Goal: Transaction & Acquisition: Purchase product/service

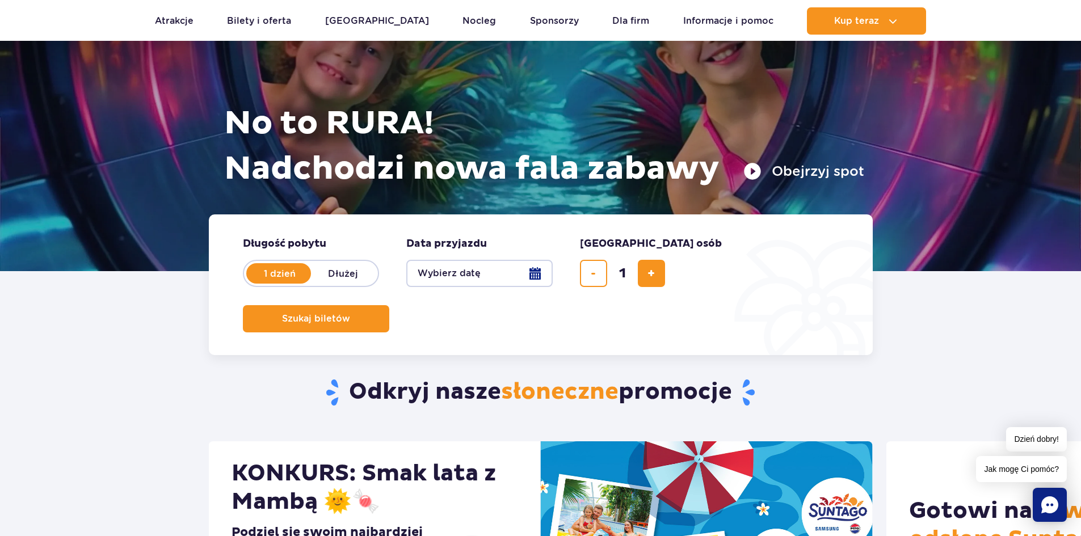
scroll to position [170, 0]
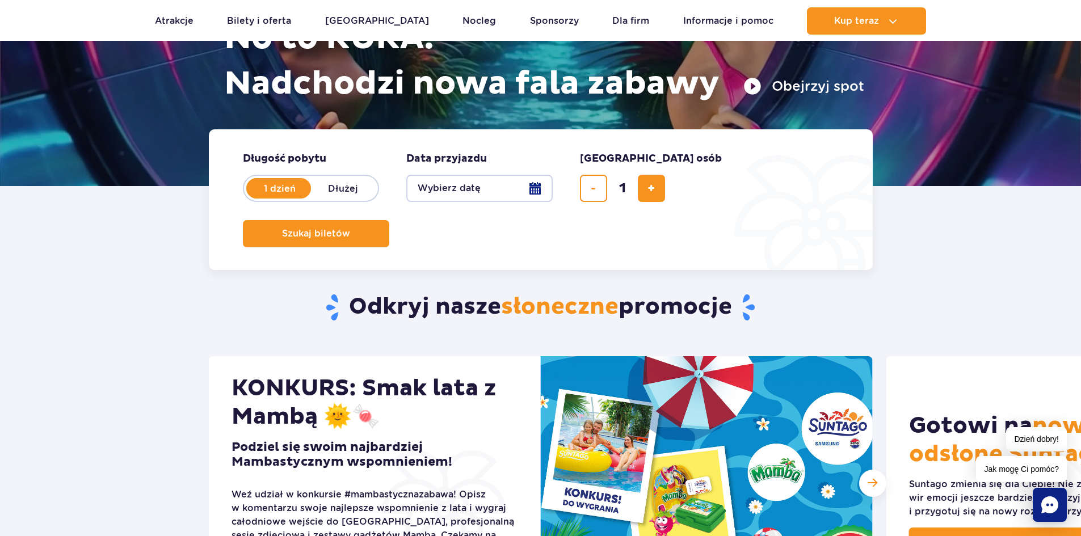
click at [439, 185] on button "Wybierz datę" at bounding box center [479, 188] width 146 height 27
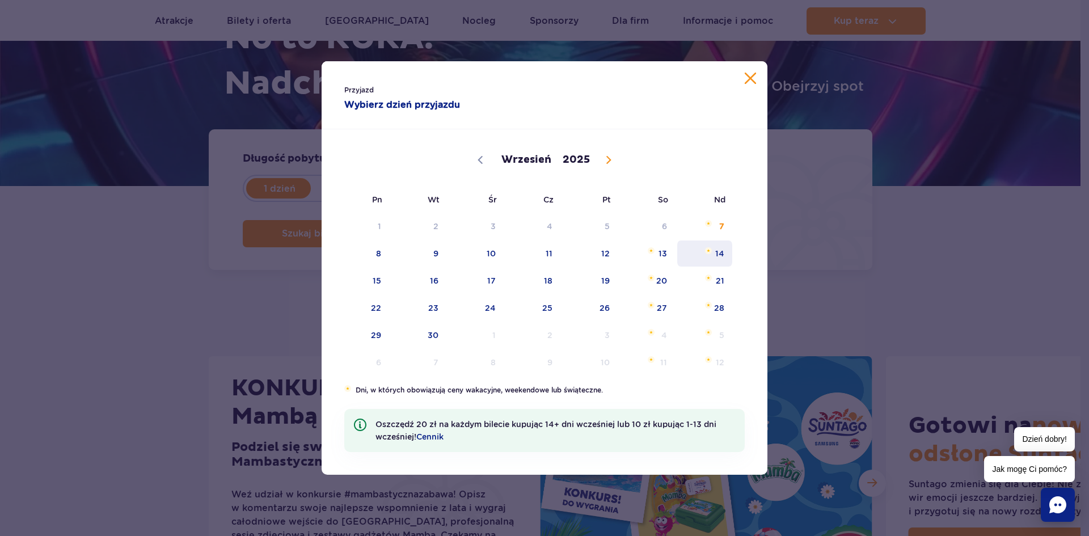
click at [722, 254] on span "14" at bounding box center [704, 254] width 57 height 26
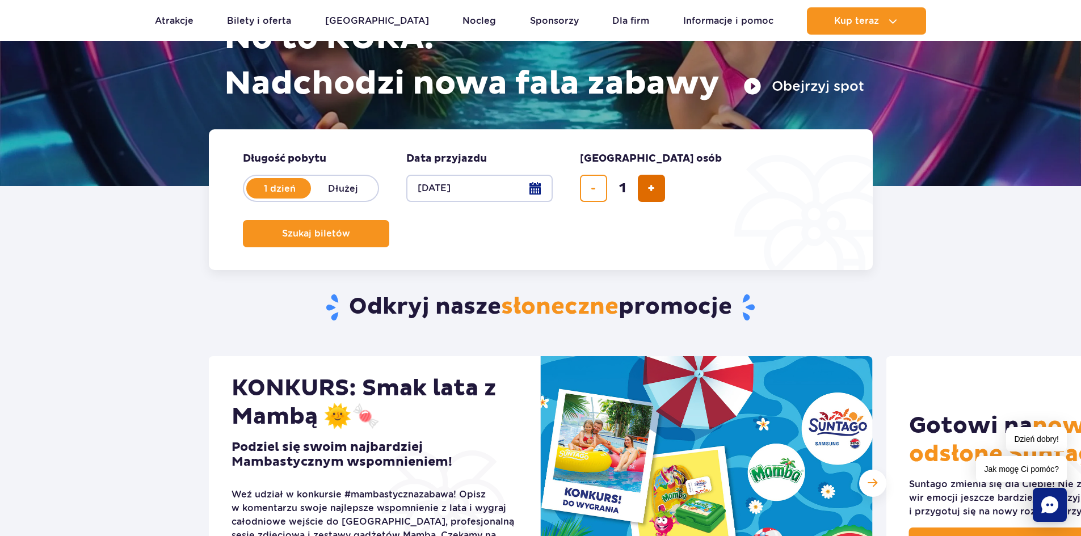
click at [658, 189] on button "dodaj bilet" at bounding box center [651, 188] width 27 height 27
type input "3"
click at [346, 229] on span "Szukaj biletów" at bounding box center [311, 234] width 68 height 10
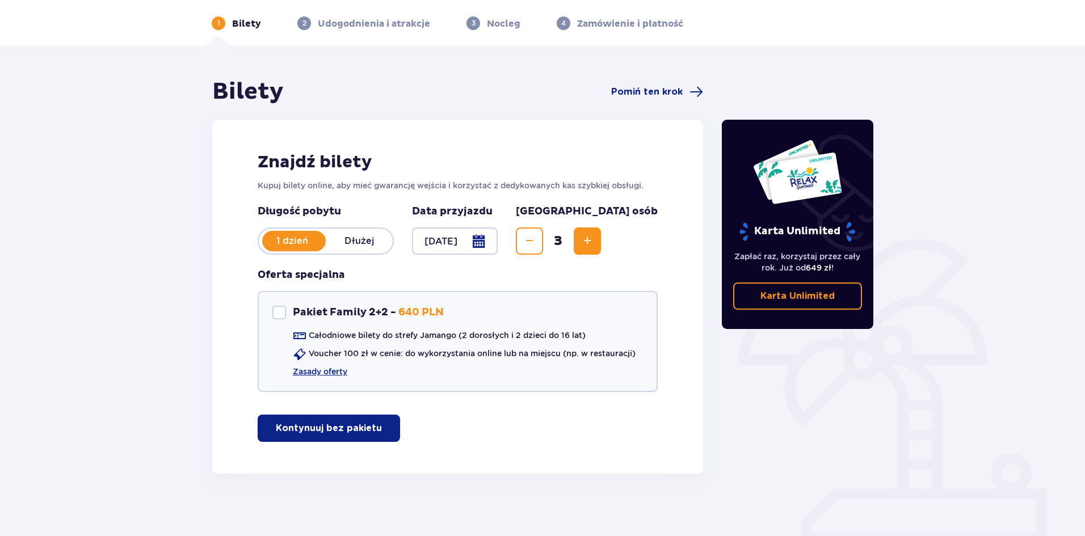
scroll to position [48, 0]
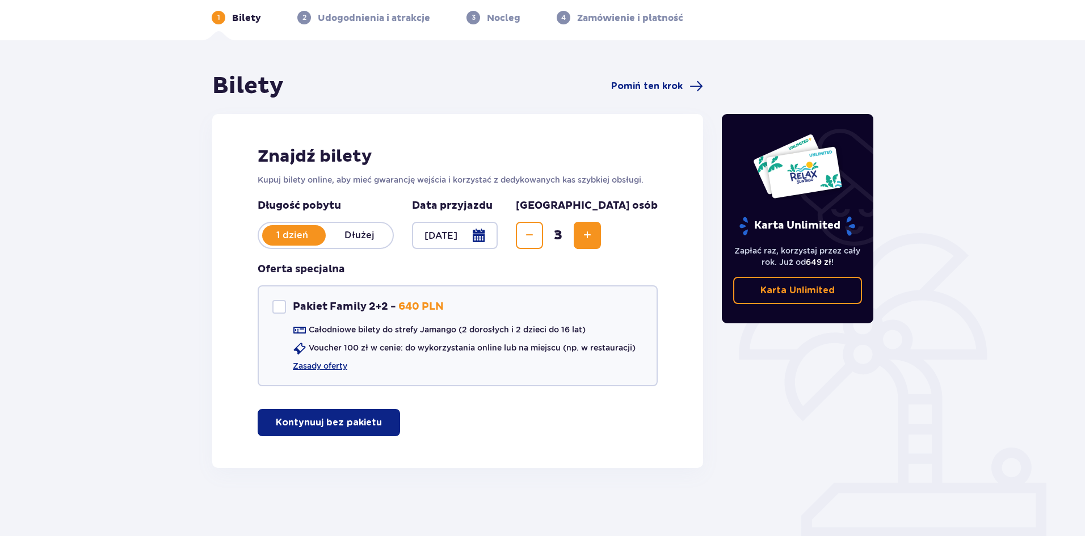
click at [353, 416] on button "Kontynuuj bez pakietu" at bounding box center [329, 422] width 142 height 27
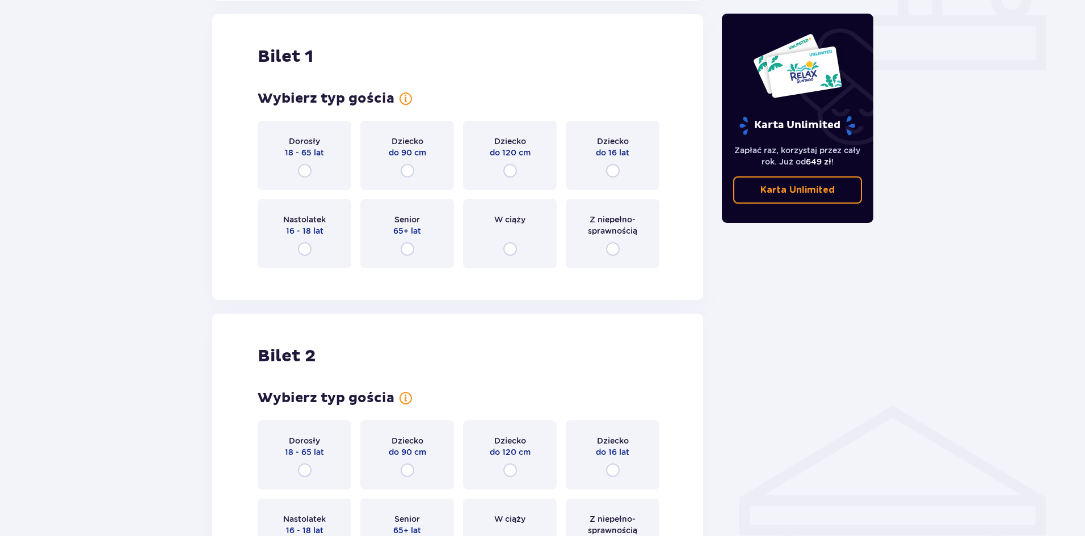
scroll to position [516, 0]
click at [316, 161] on div "Dorosły 18 - 65 lat" at bounding box center [305, 154] width 94 height 69
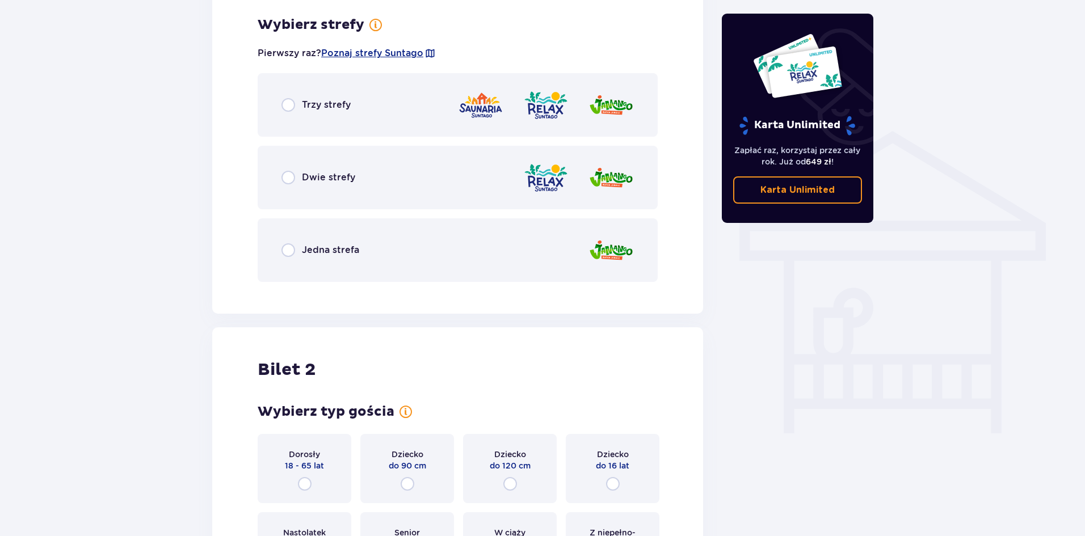
scroll to position [793, 0]
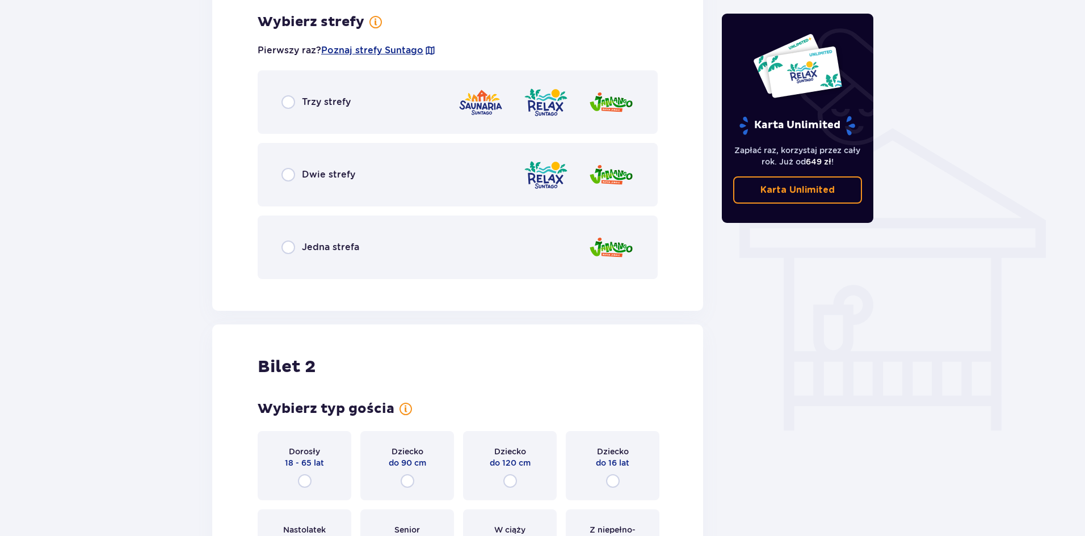
click at [365, 95] on div "Trzy strefy" at bounding box center [458, 102] width 400 height 64
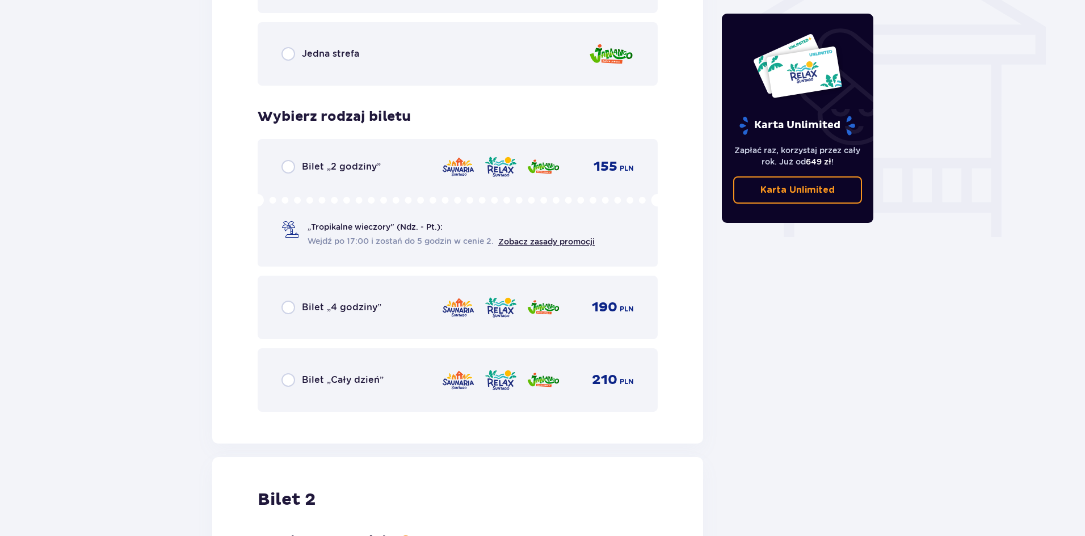
scroll to position [1025, 0]
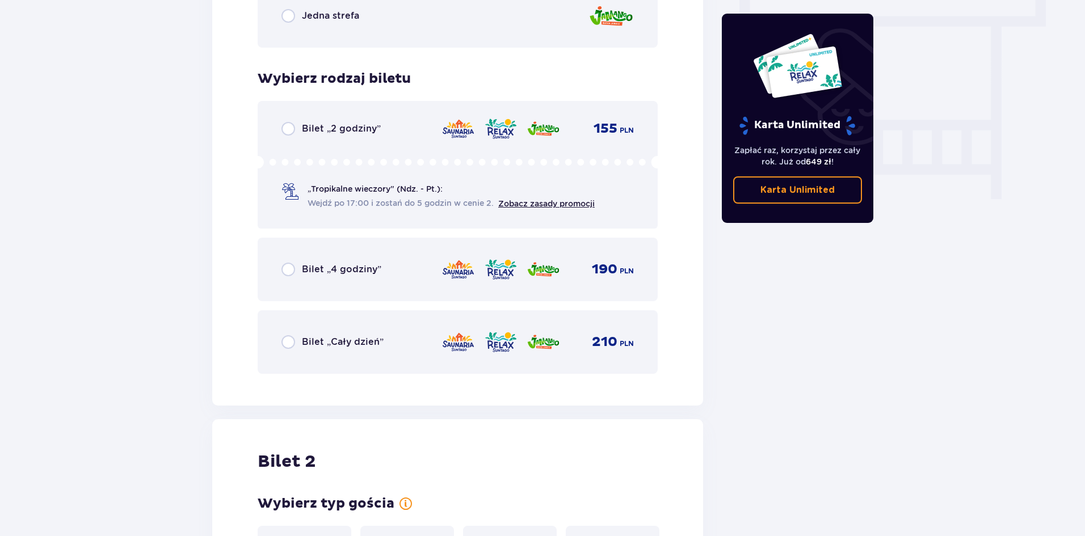
click at [352, 342] on p "Bilet „Cały dzień”" at bounding box center [343, 342] width 82 height 12
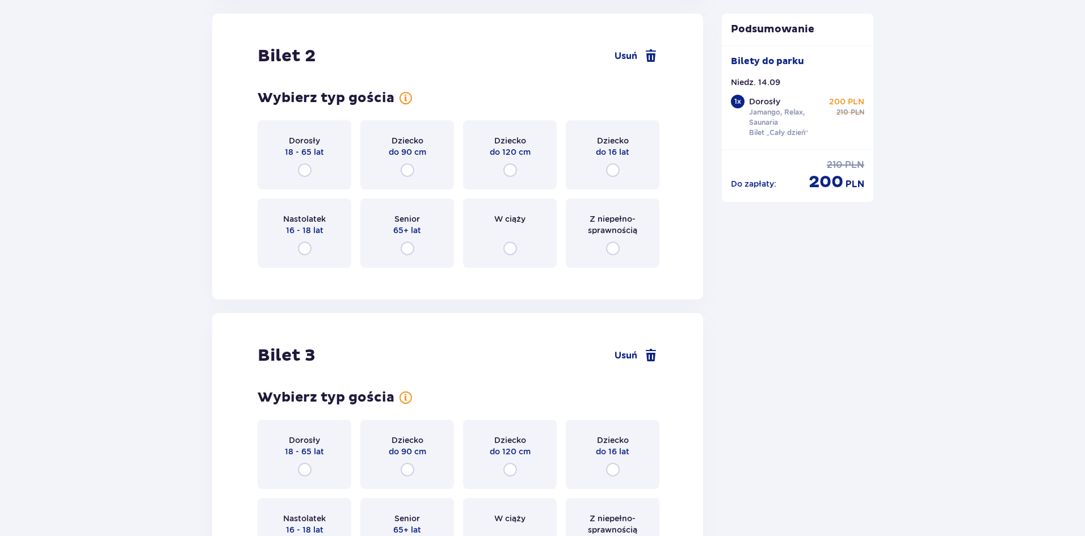
click at [303, 158] on div "Dorosły 18 - 65 lat" at bounding box center [305, 154] width 94 height 69
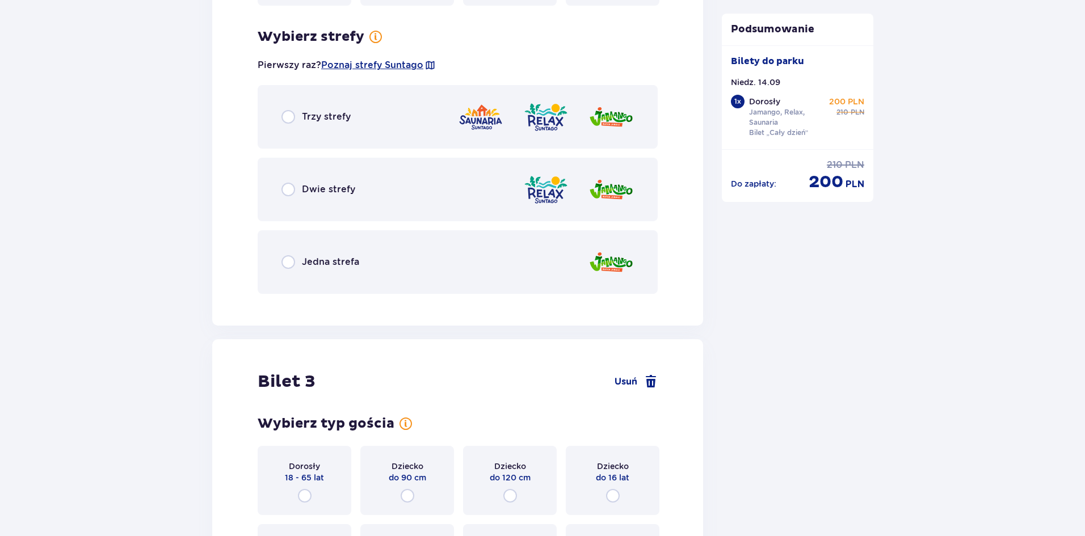
scroll to position [1707, 0]
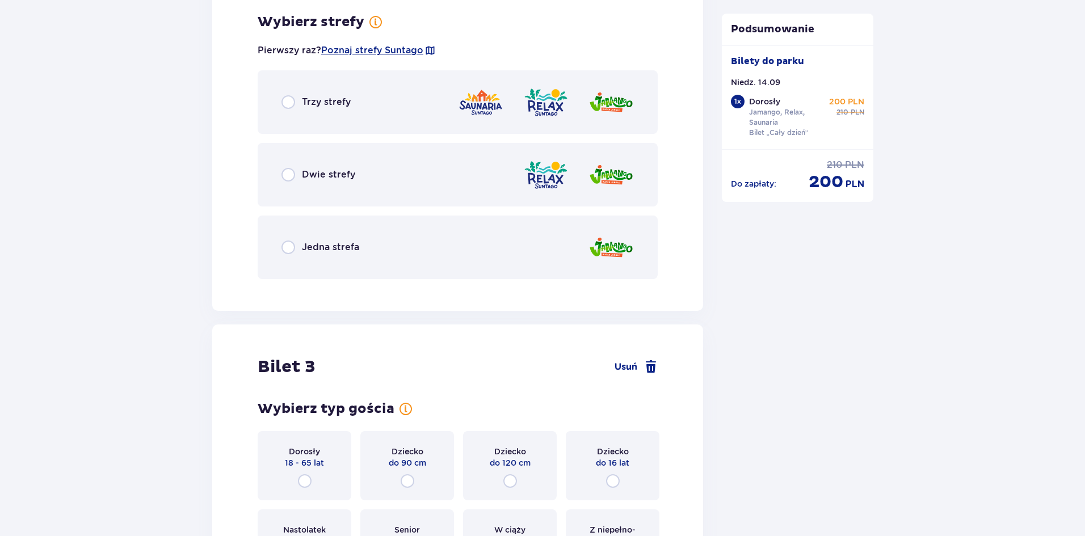
click at [330, 242] on p "Jedna strefa" at bounding box center [330, 247] width 57 height 12
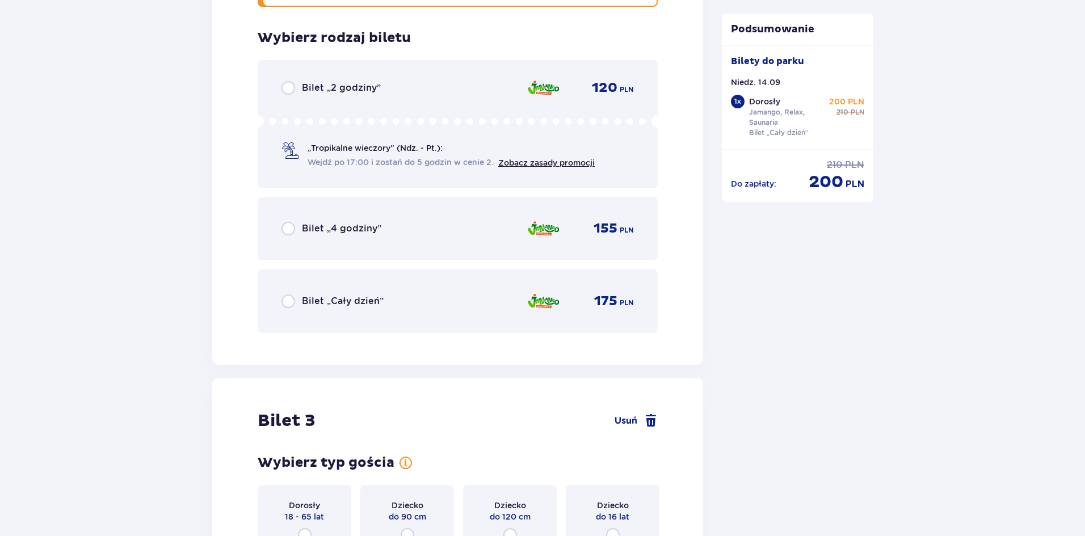
scroll to position [1996, 0]
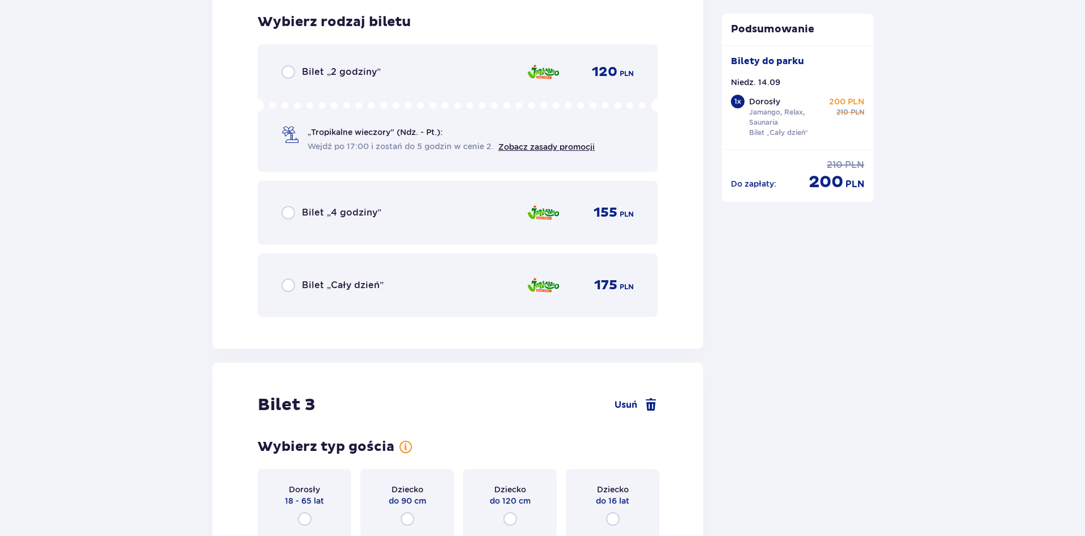
click at [331, 284] on p "Bilet „Cały dzień”" at bounding box center [343, 285] width 82 height 12
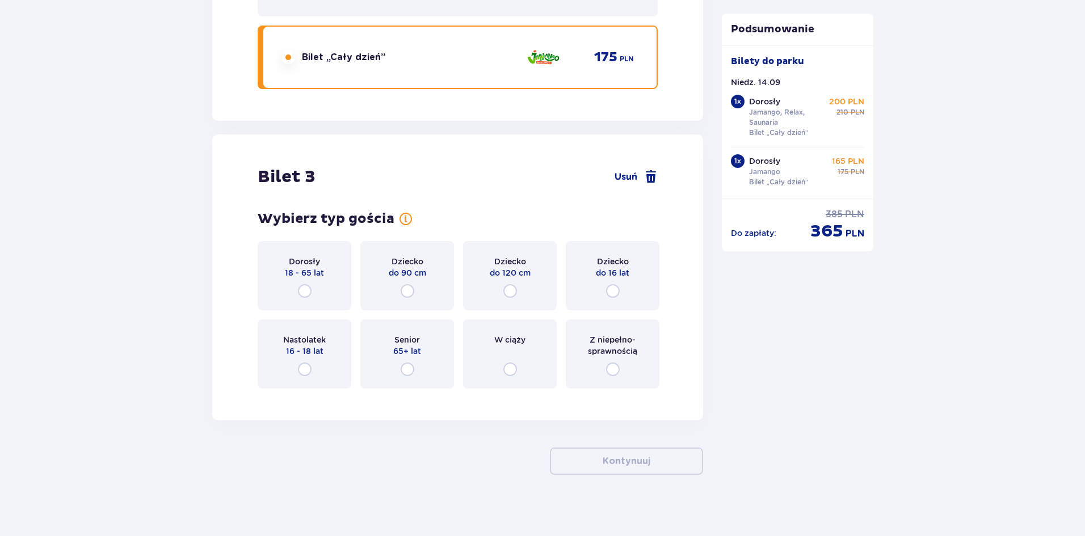
scroll to position [2231, 0]
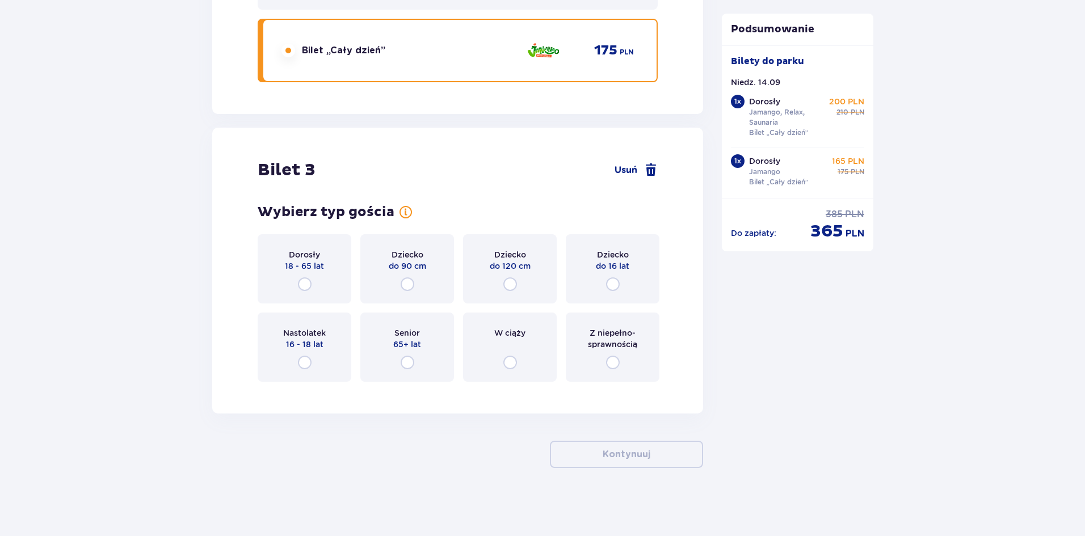
click at [596, 275] on div "Dziecko do 16 lat" at bounding box center [613, 268] width 94 height 69
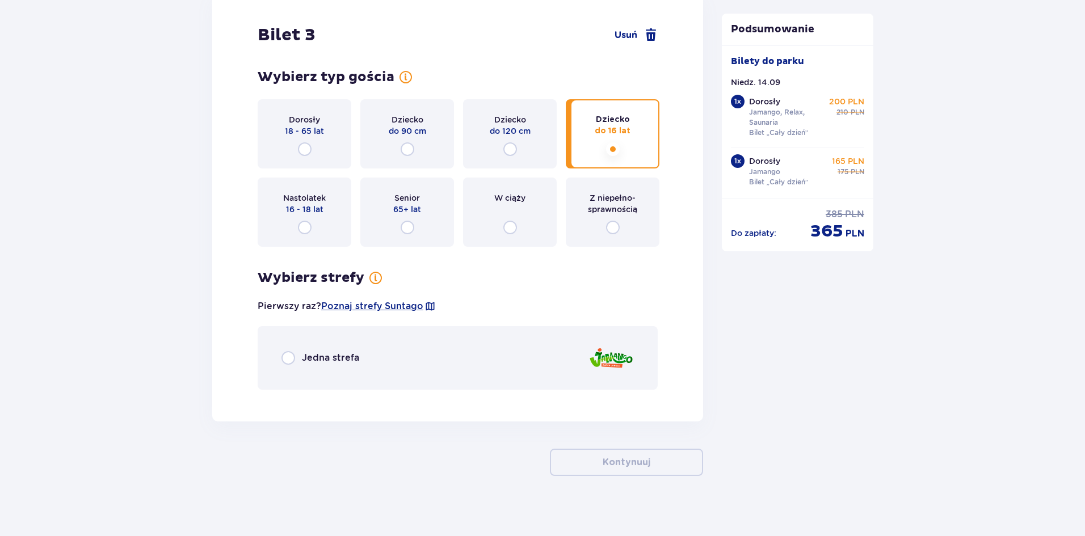
scroll to position [2374, 0]
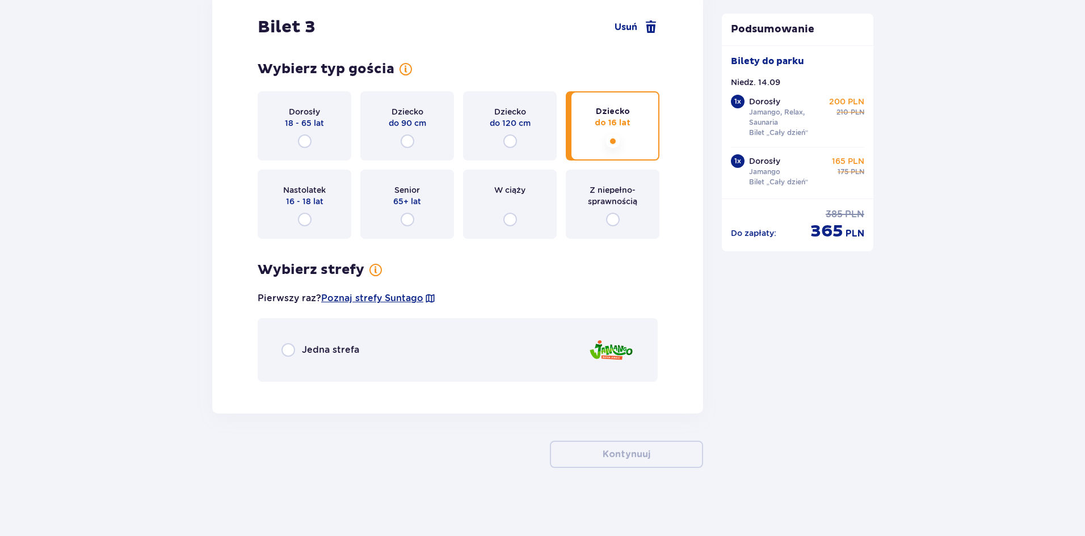
click at [302, 354] on p "Jedna strefa" at bounding box center [330, 350] width 57 height 12
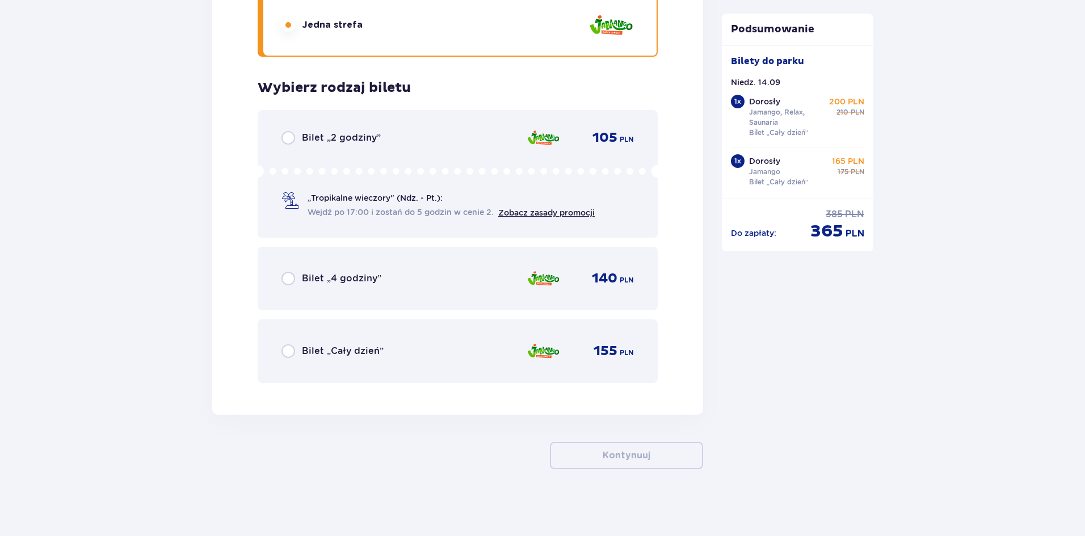
scroll to position [2700, 0]
click at [295, 346] on div "Bilet „Cały dzień”" at bounding box center [332, 350] width 102 height 14
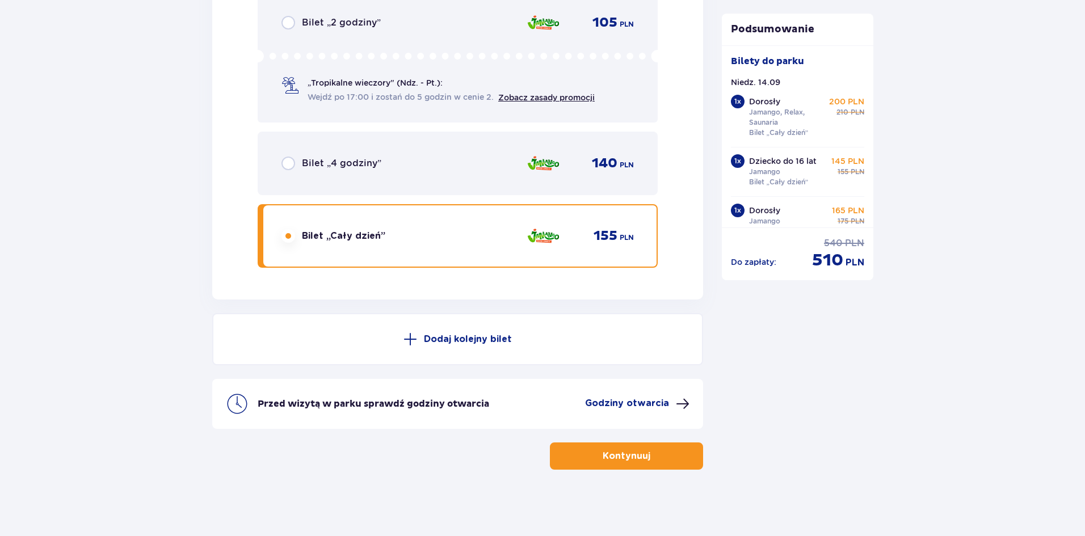
scroll to position [2816, 0]
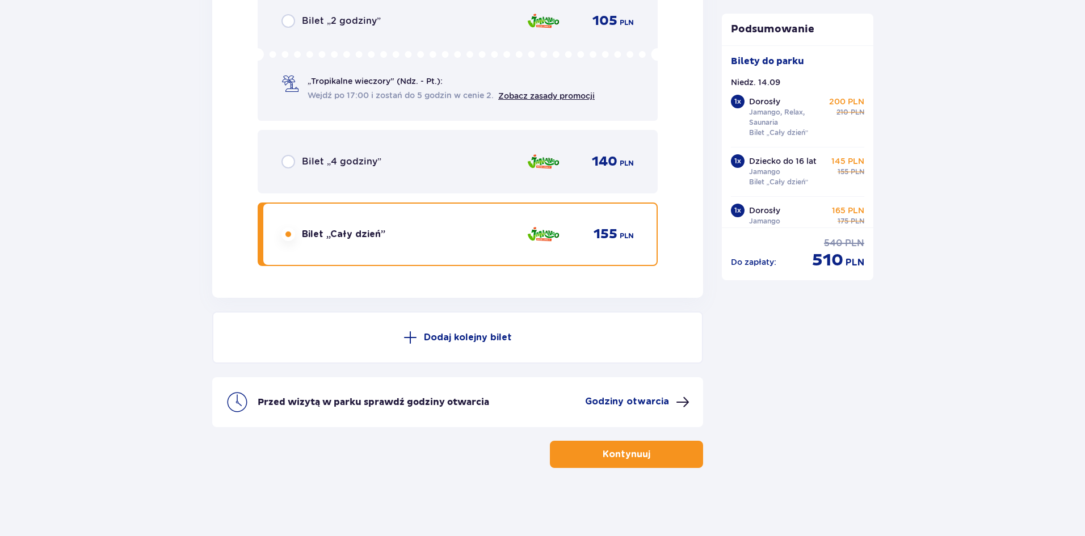
click at [647, 453] on span "button" at bounding box center [653, 455] width 14 height 14
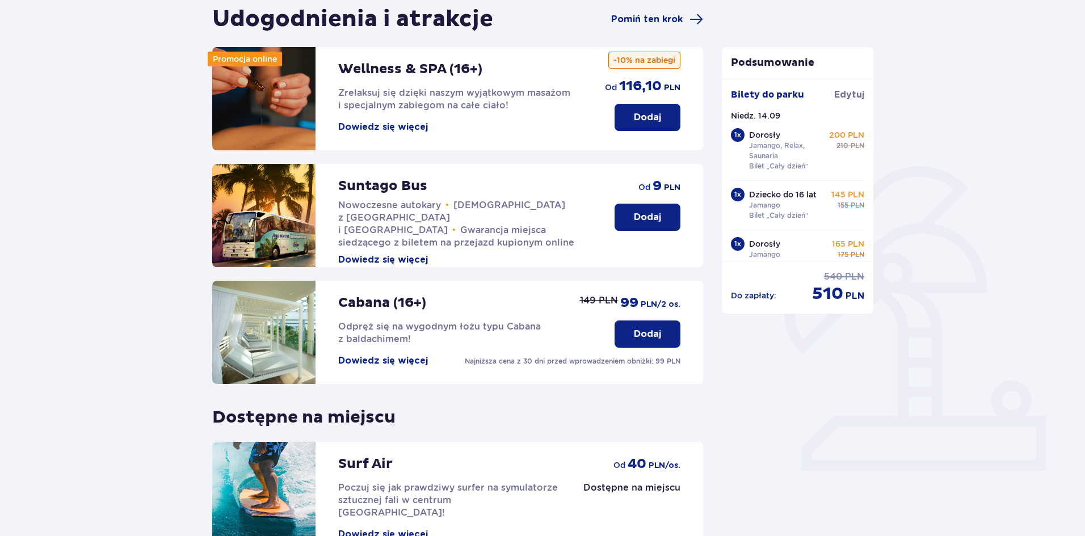
scroll to position [113, 0]
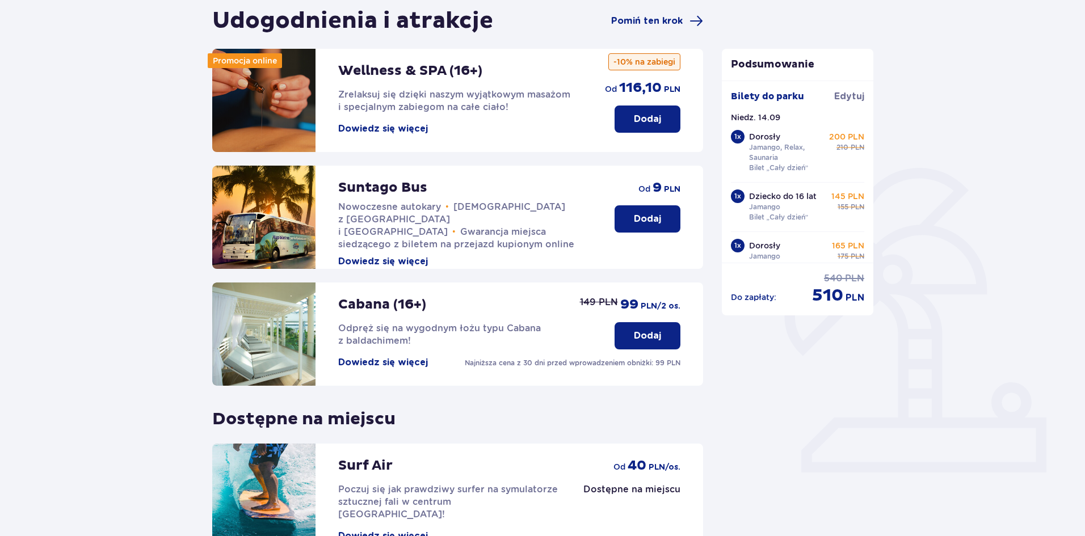
click at [397, 255] on button "Dowiedz się więcej" at bounding box center [383, 261] width 90 height 12
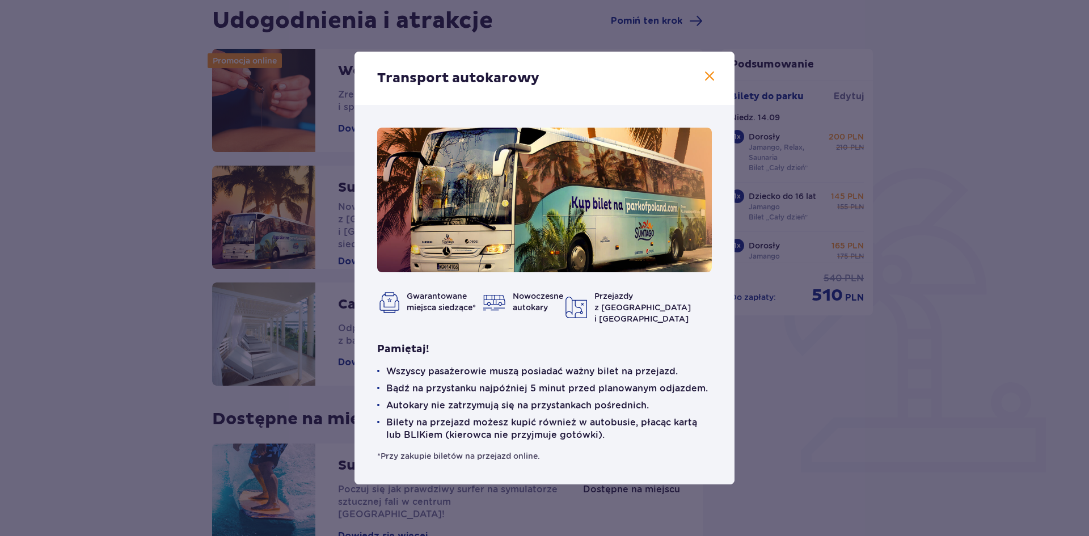
click at [919, 370] on div "Transport autokarowy Gwarantowane miejsca siedzące* Nowoczesne autokary Przejaz…" at bounding box center [544, 268] width 1089 height 536
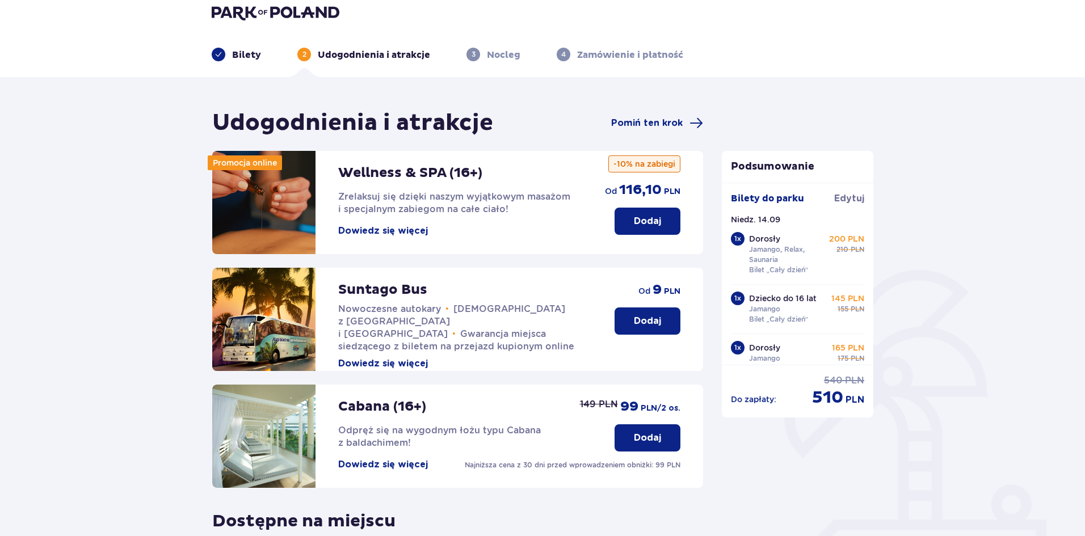
scroll to position [6, 0]
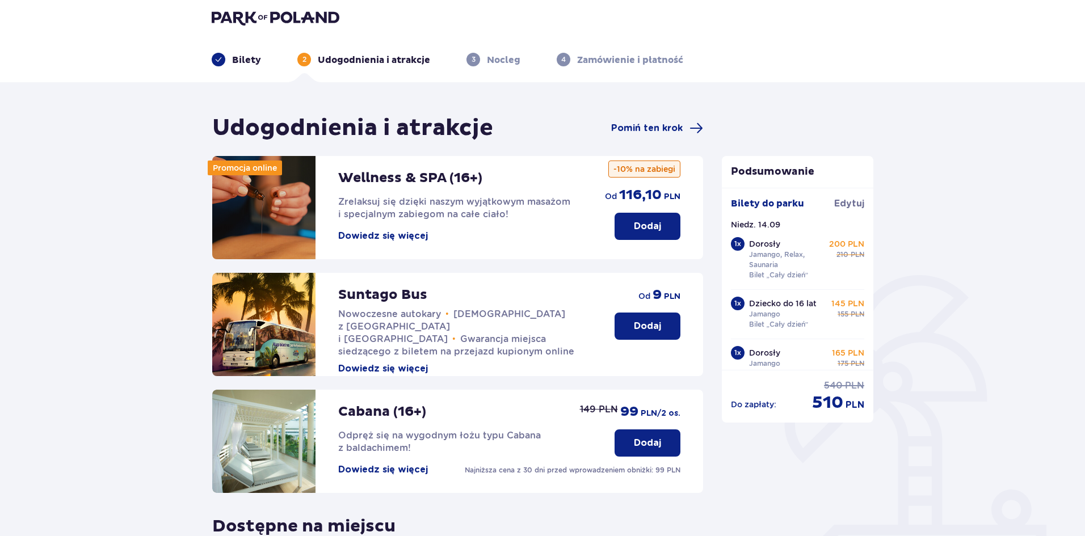
click at [948, 275] on div "Udogodnienia i atrakcje Pomiń ten krok Promocja online Wellness & SPA (16+) Zre…" at bounding box center [542, 422] width 1085 height 681
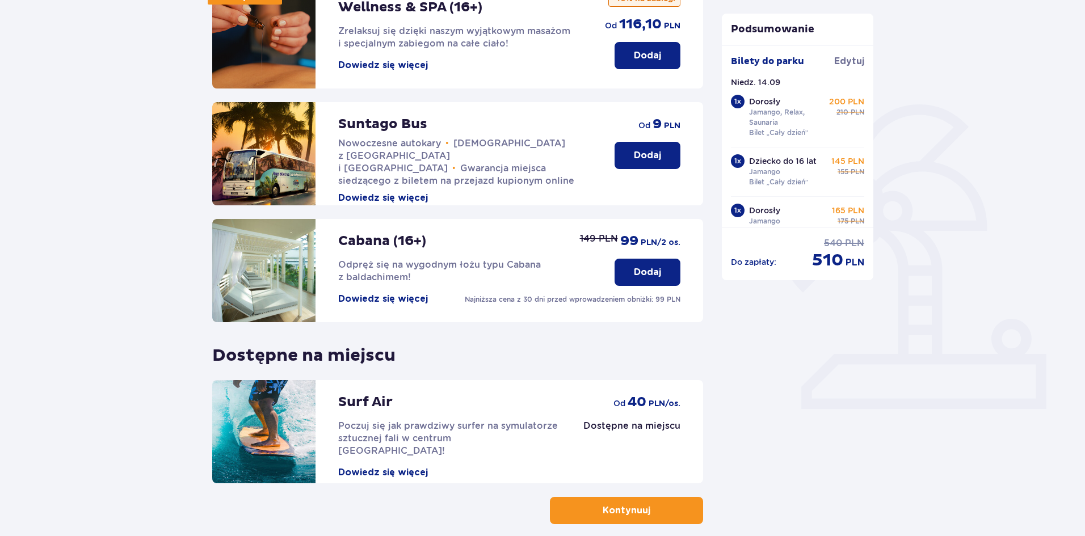
scroll to position [176, 0]
click at [652, 428] on p "Dostępne na miejscu" at bounding box center [631, 426] width 97 height 12
drag, startPoint x: 634, startPoint y: 407, endPoint x: 668, endPoint y: 409, distance: 33.5
click at [634, 407] on p "40" at bounding box center [637, 402] width 19 height 17
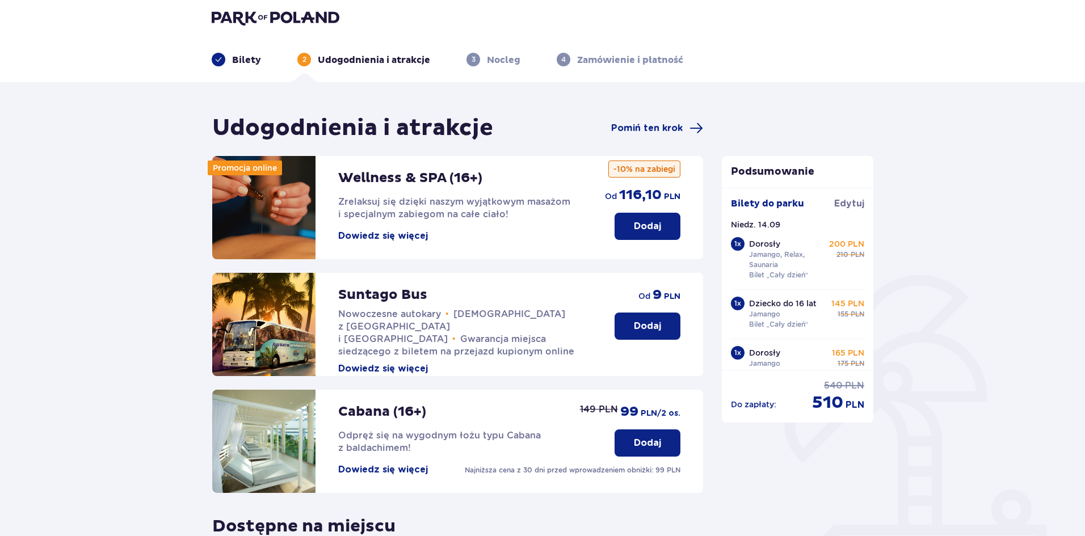
scroll to position [0, 0]
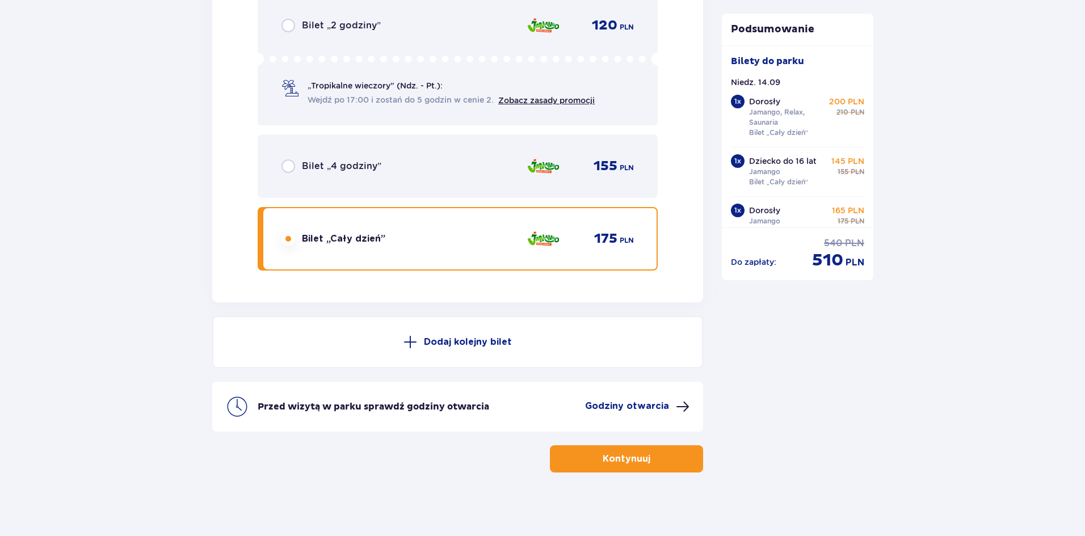
scroll to position [2816, 0]
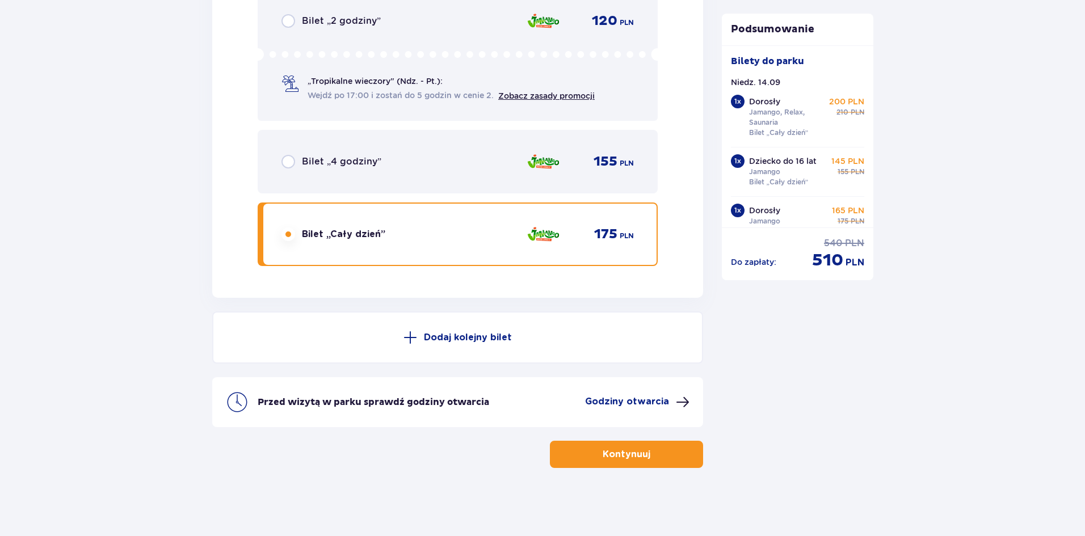
click at [443, 338] on p "Dodaj kolejny bilet" at bounding box center [468, 337] width 88 height 12
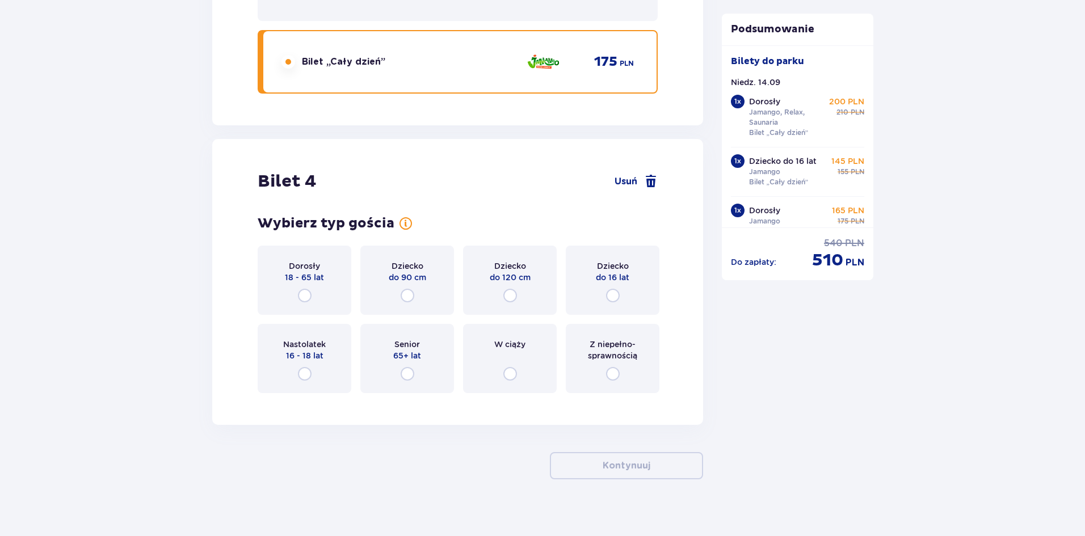
scroll to position [2999, 0]
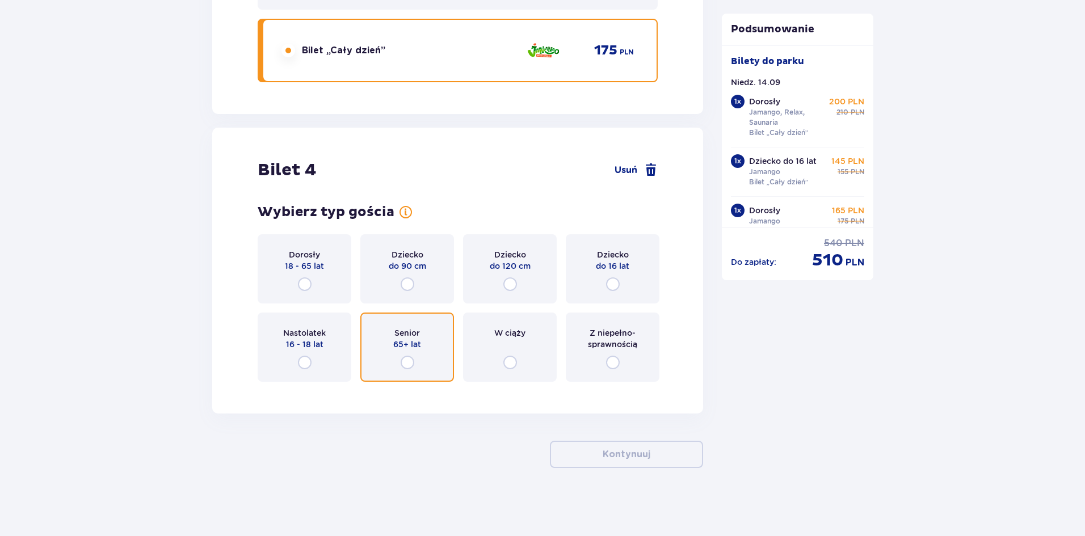
click at [403, 362] on input "radio" at bounding box center [408, 363] width 14 height 14
radio input "true"
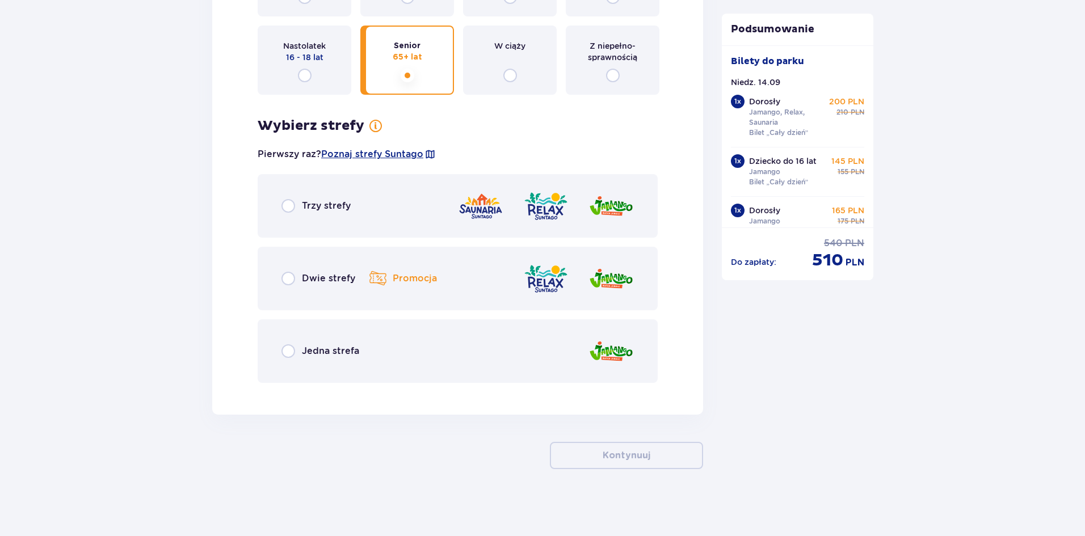
scroll to position [3288, 0]
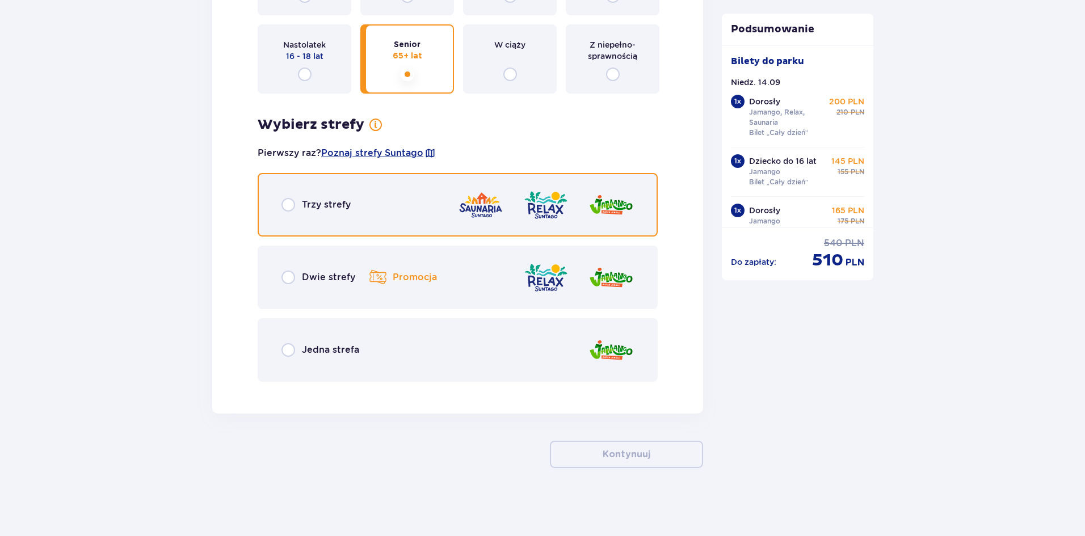
click at [287, 199] on input "radio" at bounding box center [288, 205] width 14 height 14
radio input "true"
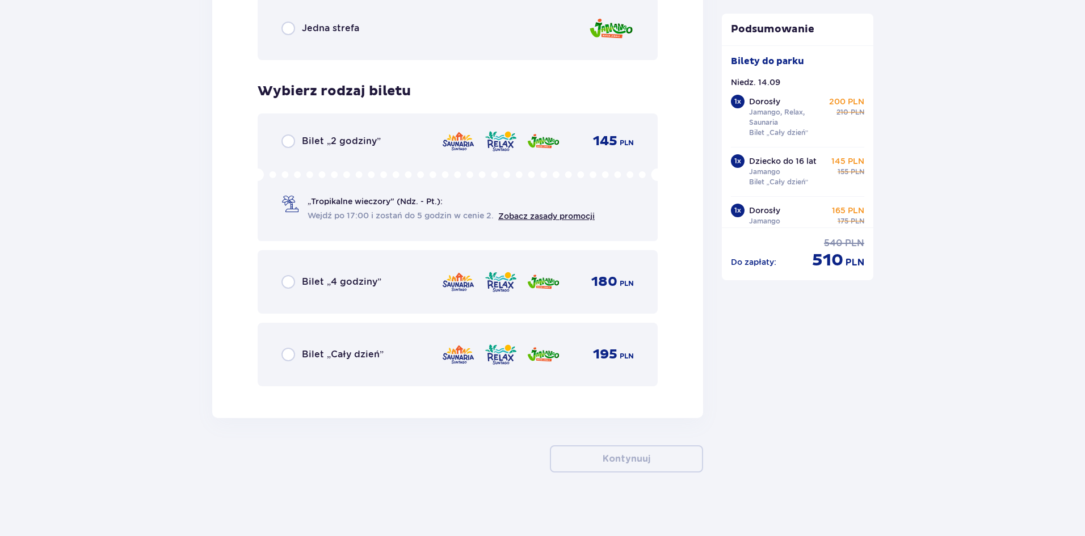
scroll to position [3614, 0]
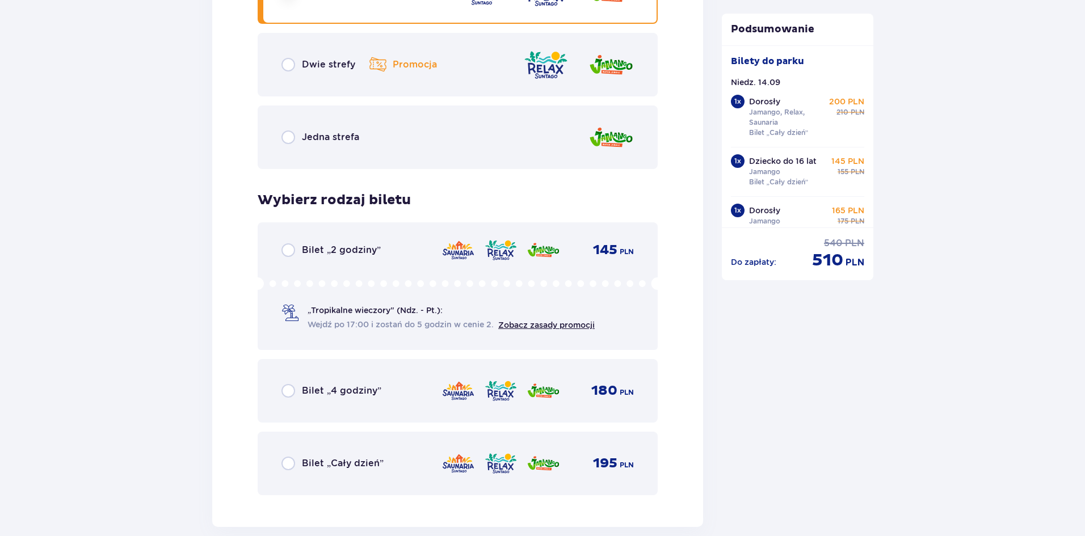
click at [329, 141] on p "Jedna strefa" at bounding box center [330, 137] width 57 height 12
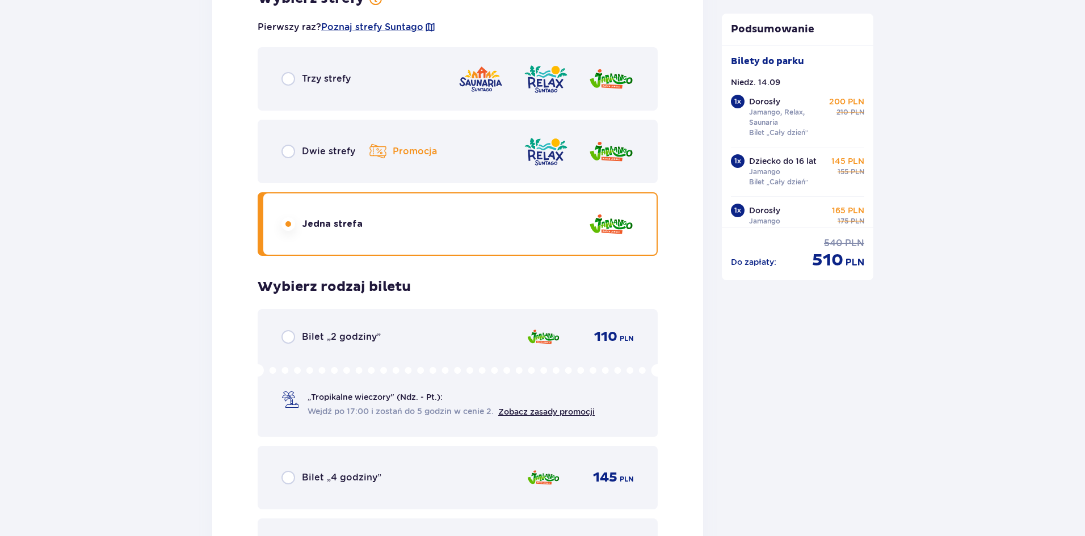
scroll to position [3387, 0]
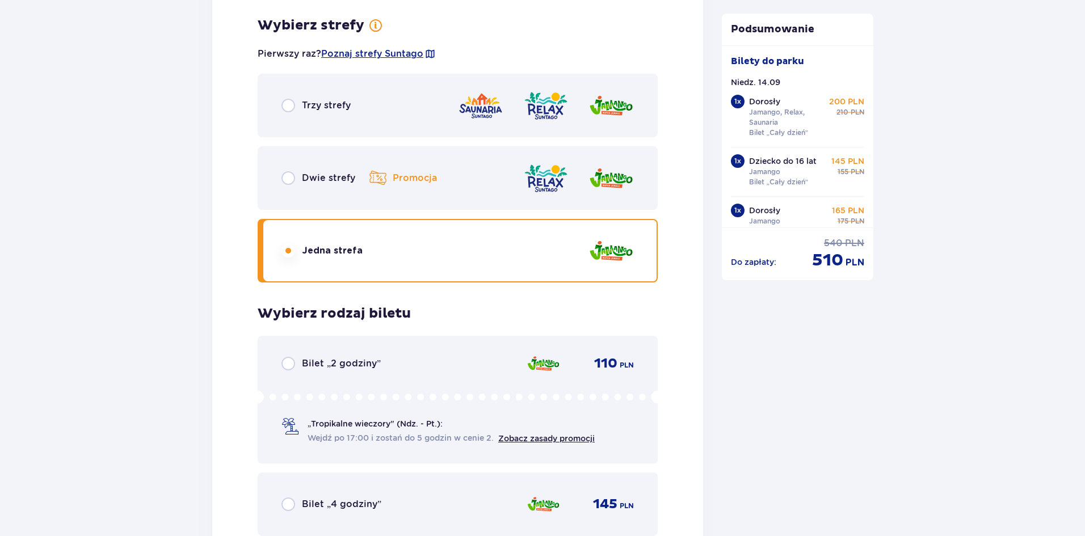
click at [299, 182] on div "Dwie strefy Promocja" at bounding box center [334, 178] width 107 height 19
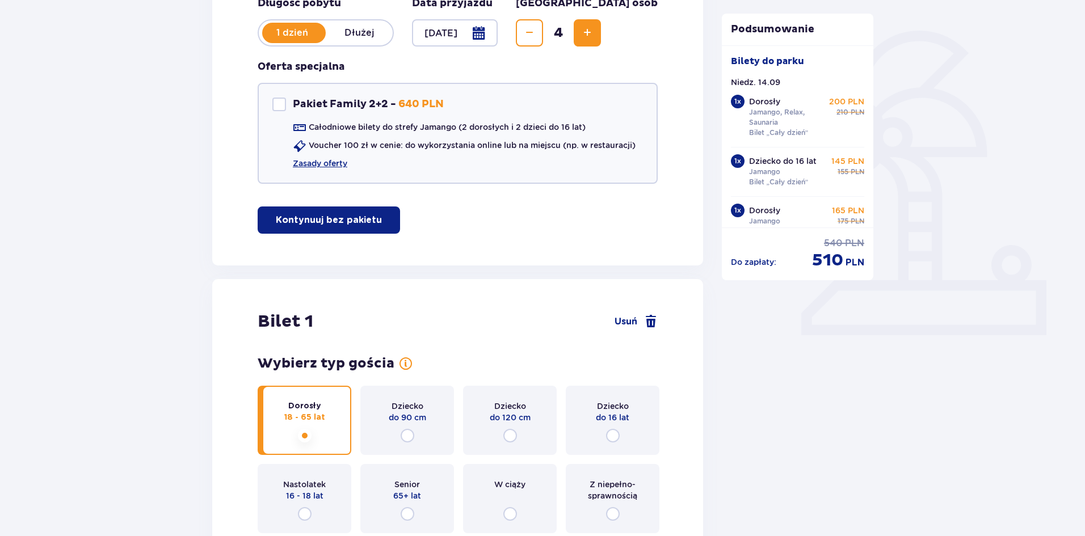
scroll to position [227, 0]
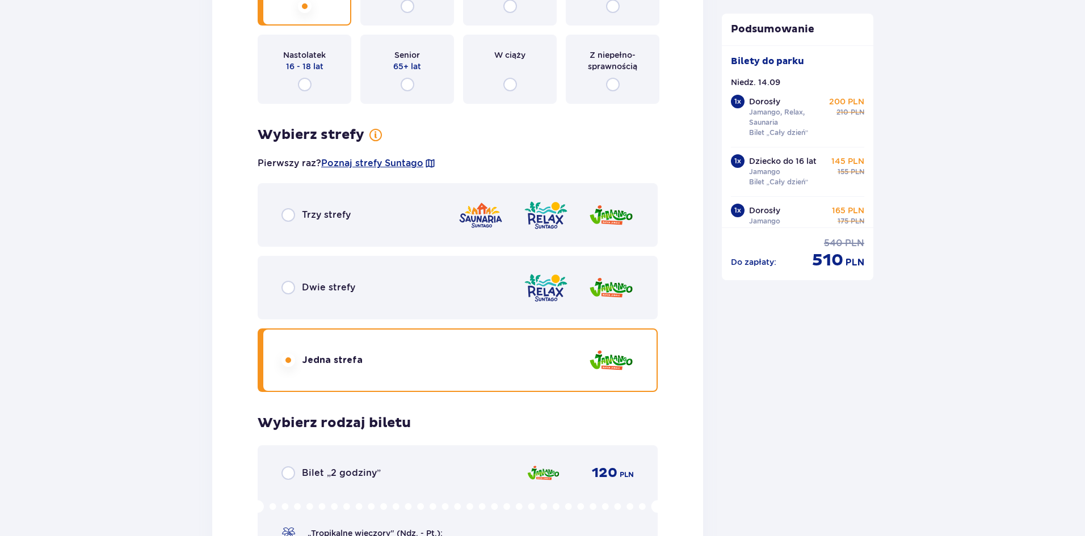
scroll to position [2383, 0]
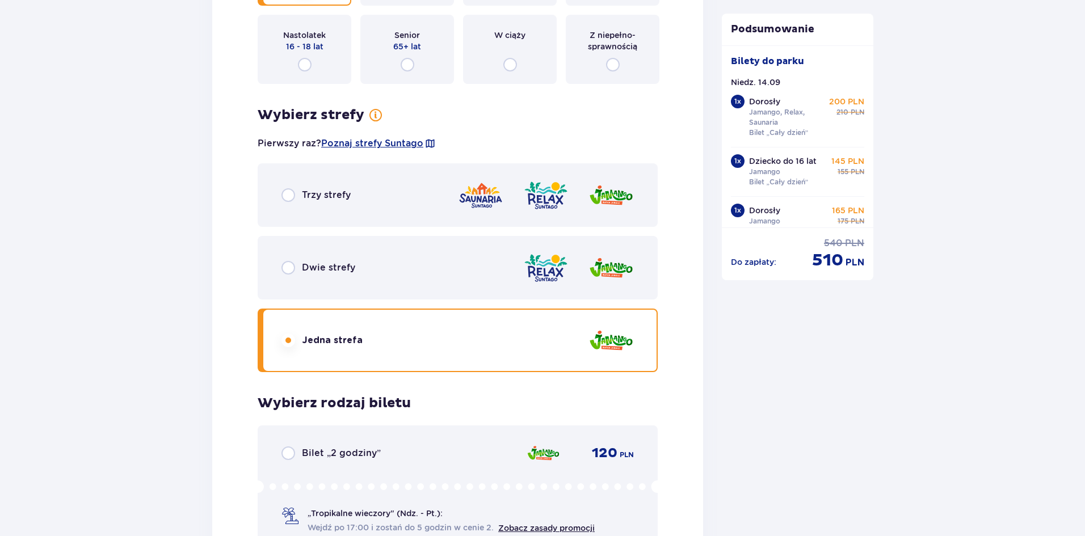
click at [334, 189] on p "Trzy strefy" at bounding box center [326, 195] width 49 height 12
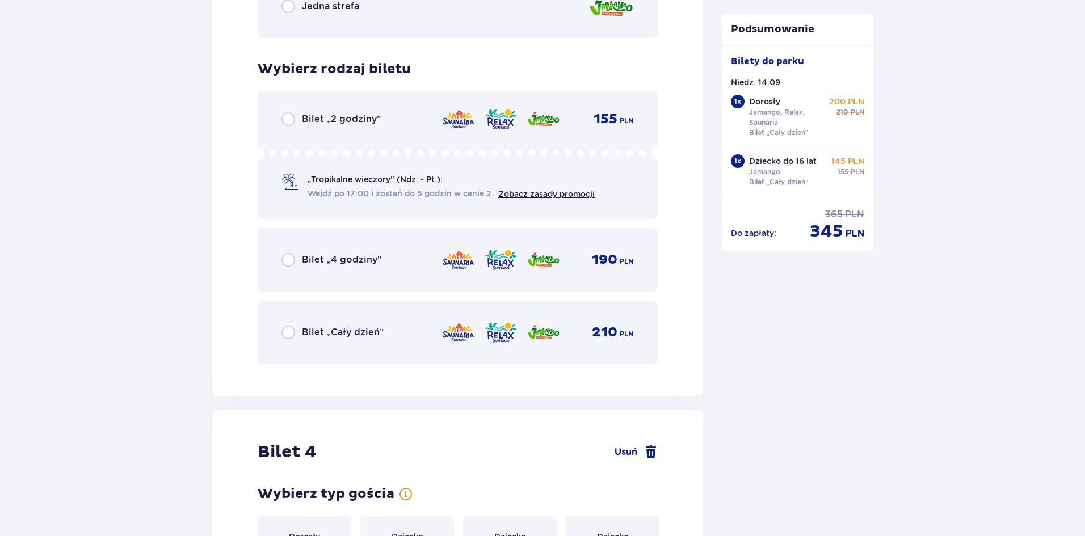
scroll to position [2724, 0]
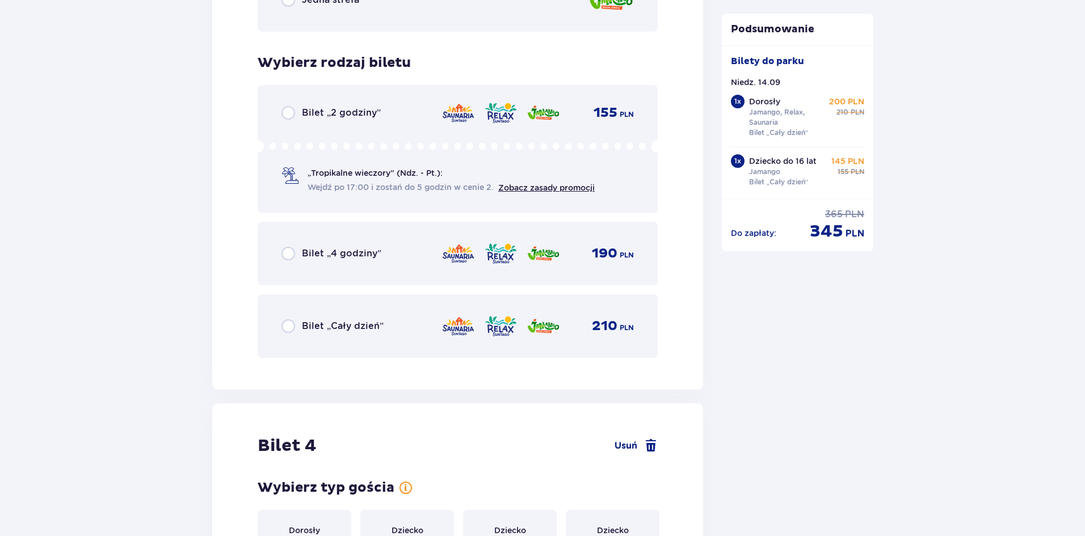
click at [365, 325] on p "Bilet „Cały dzień”" at bounding box center [343, 326] width 82 height 12
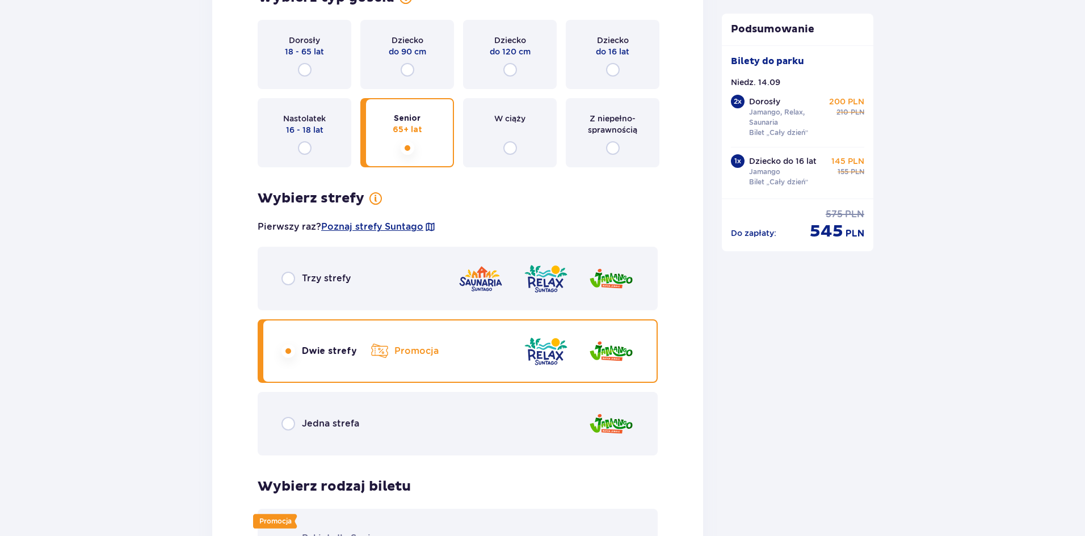
scroll to position [3227, 0]
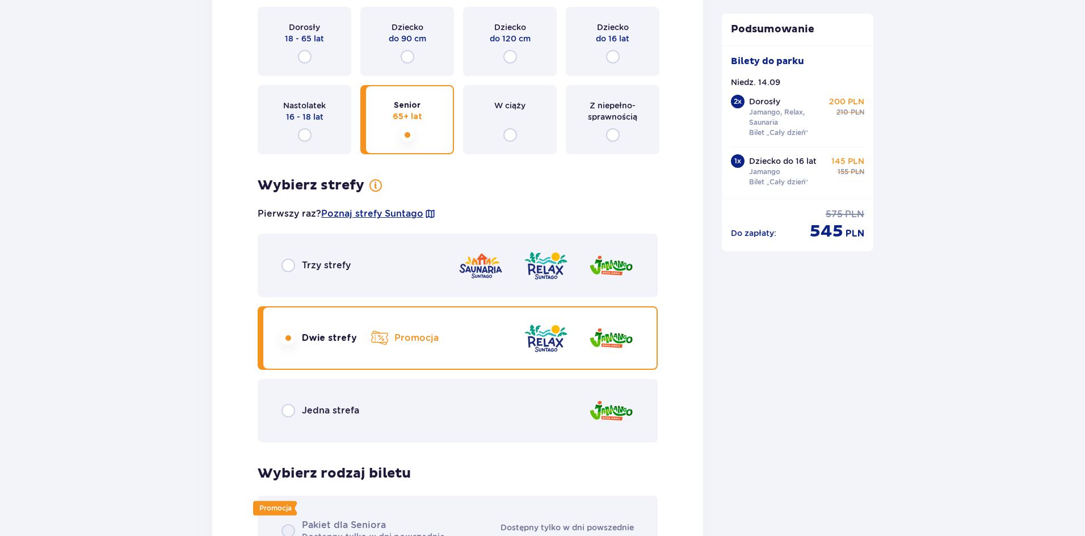
click at [318, 402] on div "Jedna strefa" at bounding box center [458, 411] width 400 height 64
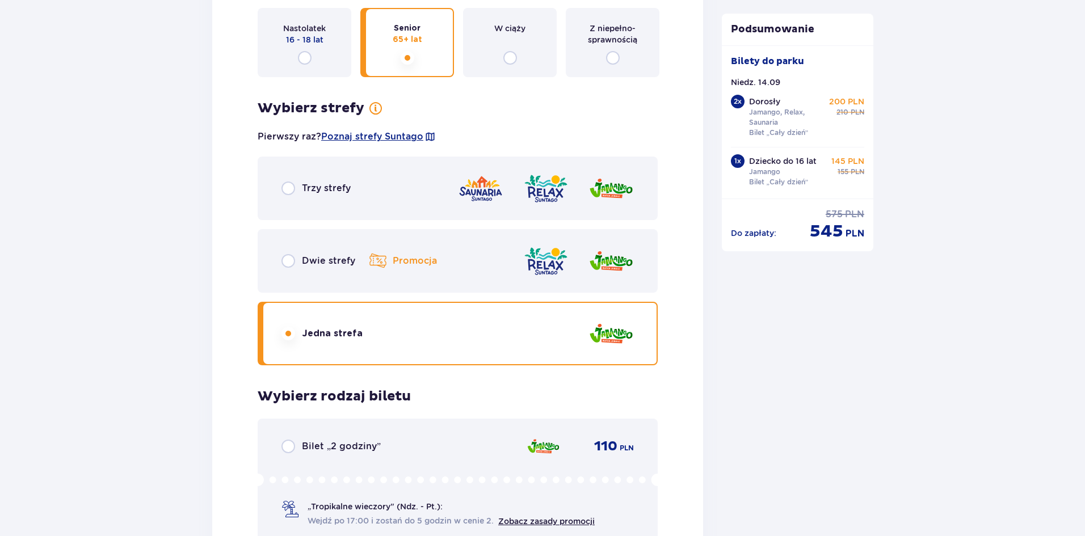
scroll to position [3273, 0]
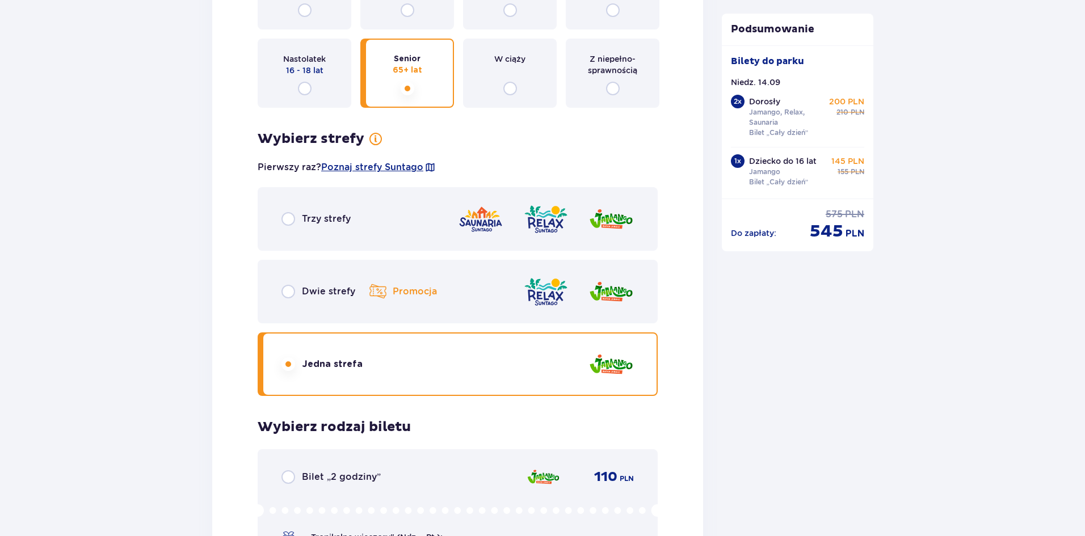
click at [294, 206] on div "Trzy strefy" at bounding box center [458, 219] width 400 height 64
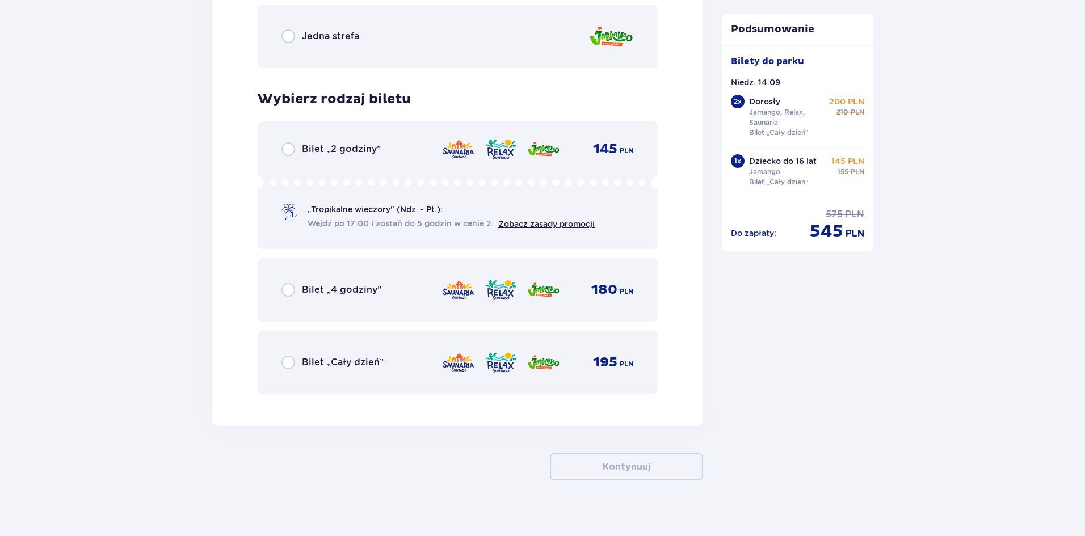
scroll to position [3614, 0]
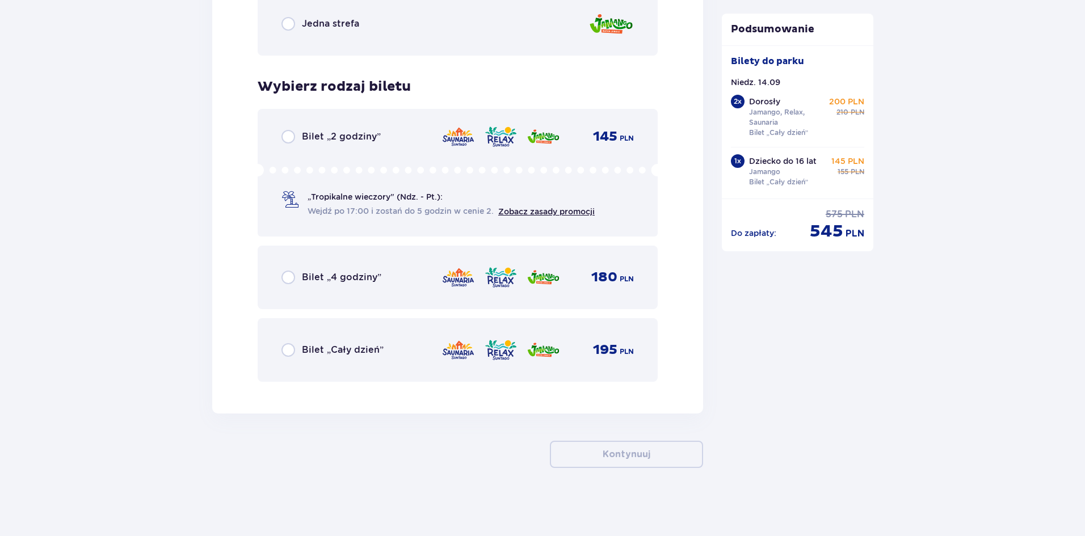
click at [348, 350] on p "Bilet „Cały dzień”" at bounding box center [343, 350] width 82 height 12
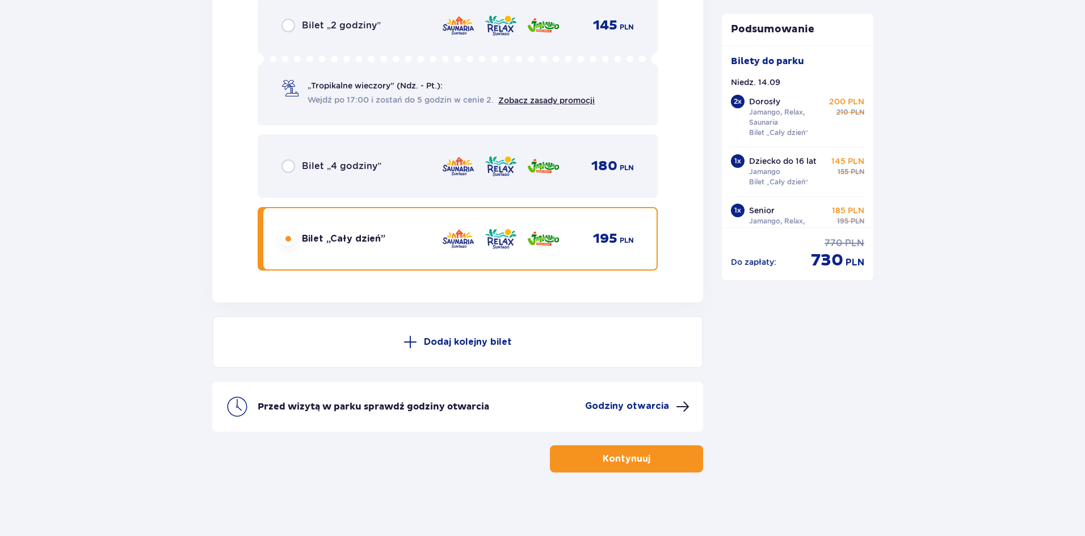
scroll to position [3730, 0]
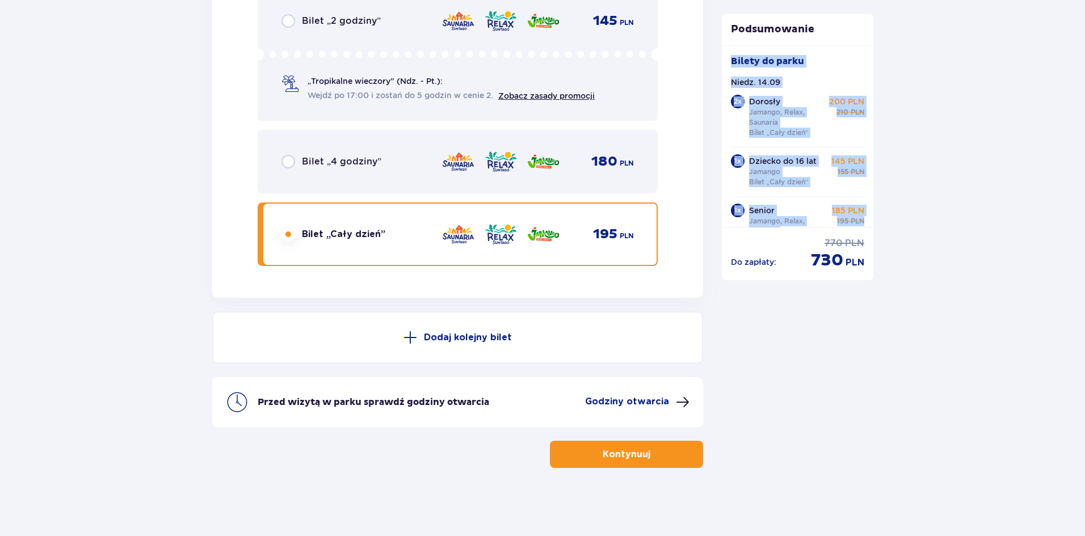
scroll to position [31, 0]
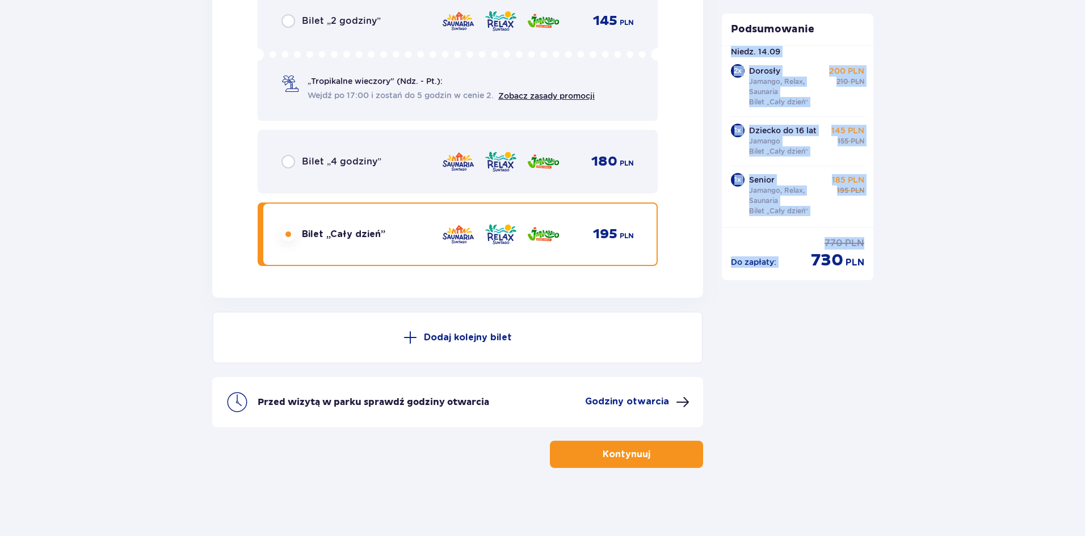
drag, startPoint x: 875, startPoint y: 185, endPoint x: 870, endPoint y: 242, distance: 56.9
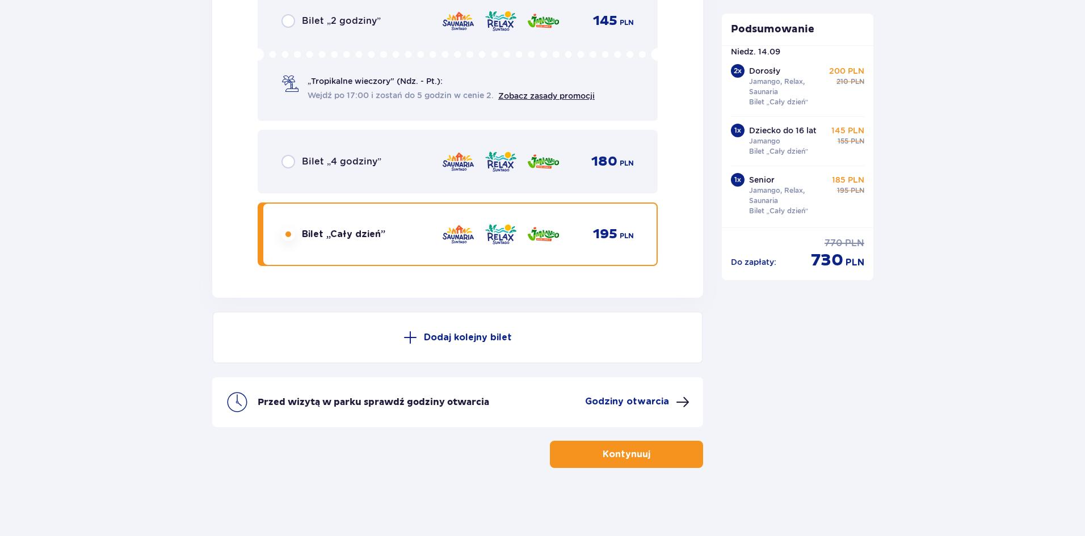
drag, startPoint x: 873, startPoint y: 217, endPoint x: 871, endPoint y: 225, distance: 8.7
click at [871, 225] on div "Bilety do parku Niedz. 14.09 2 x Dorosły Jamango, Relax, Saunaria Bilet „Cały d…" at bounding box center [798, 136] width 152 height 182
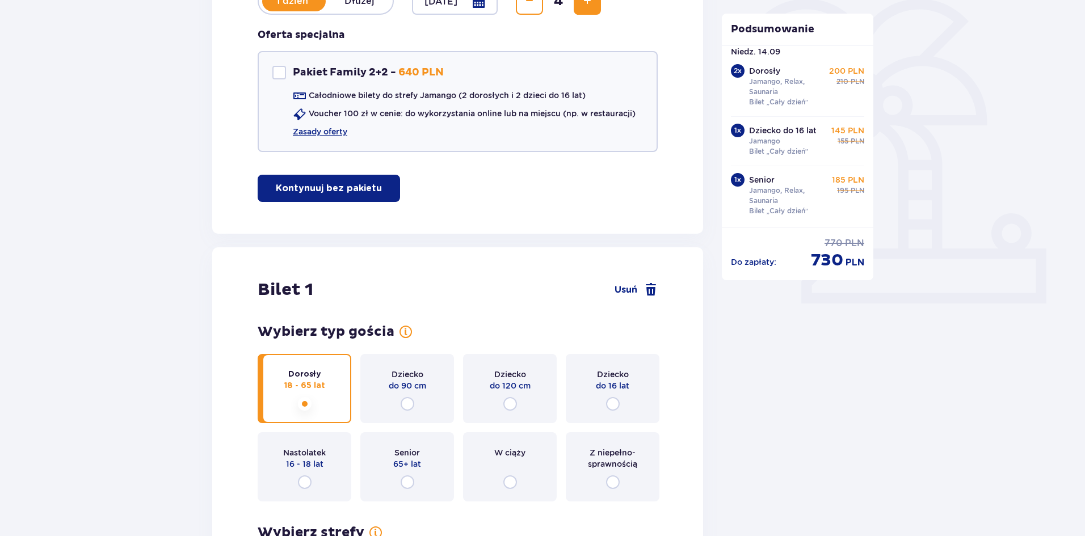
scroll to position [268, 0]
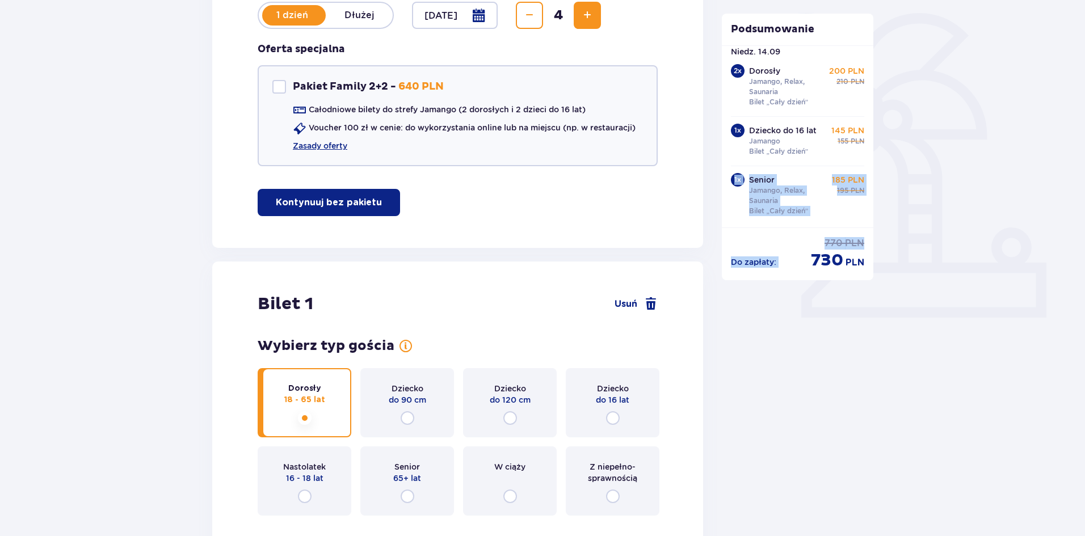
drag, startPoint x: 873, startPoint y: 152, endPoint x: 879, endPoint y: 109, distance: 43.0
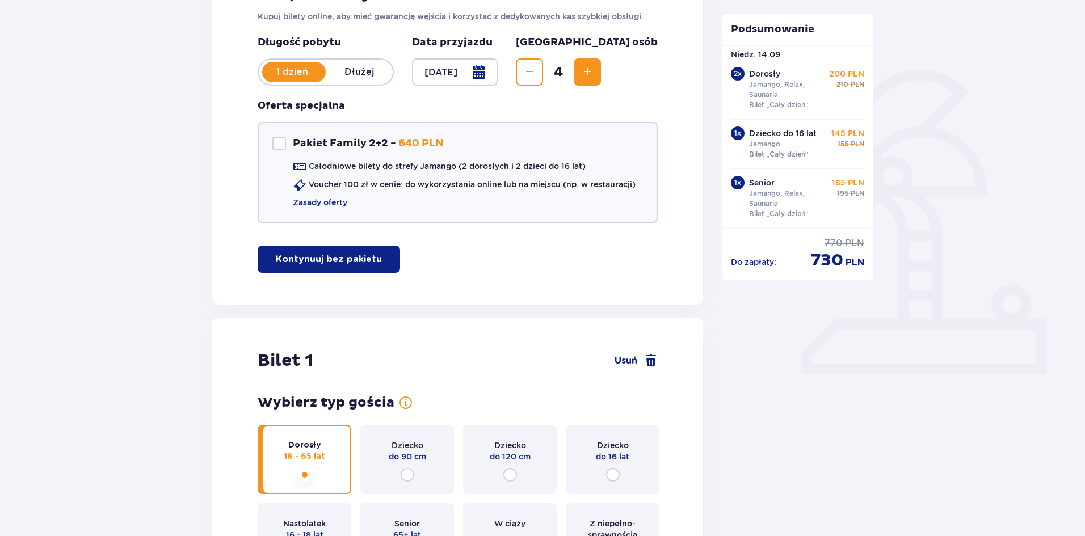
scroll to position [31, 0]
click at [320, 205] on link "Zasady oferty" at bounding box center [320, 202] width 54 height 11
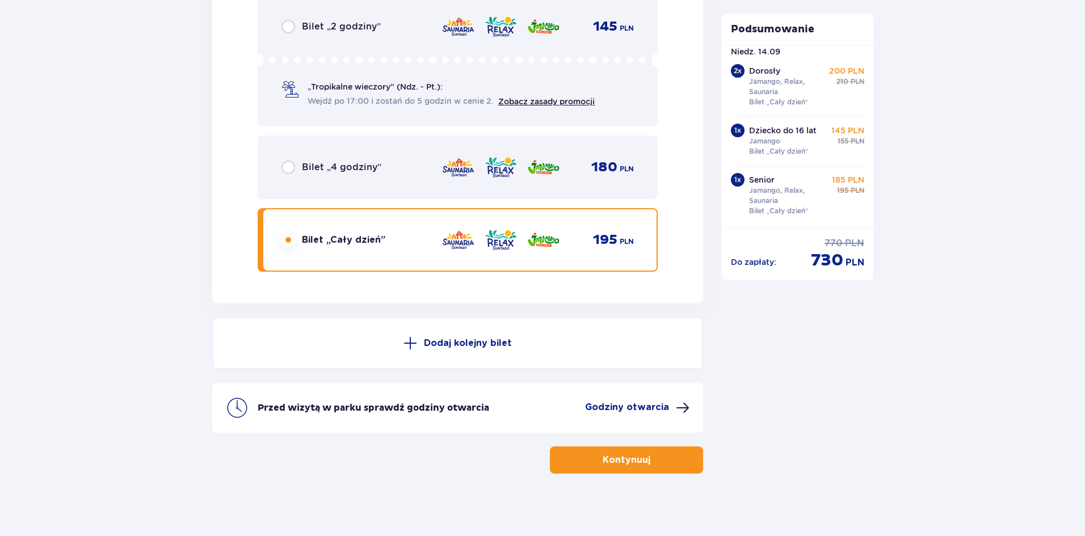
scroll to position [3730, 0]
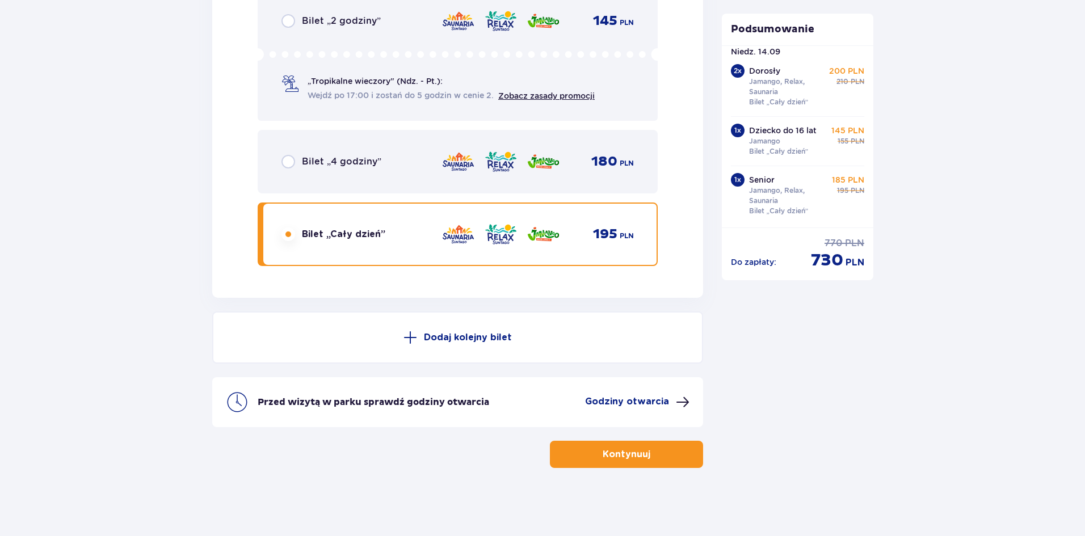
click at [654, 450] on span "button" at bounding box center [653, 455] width 14 height 14
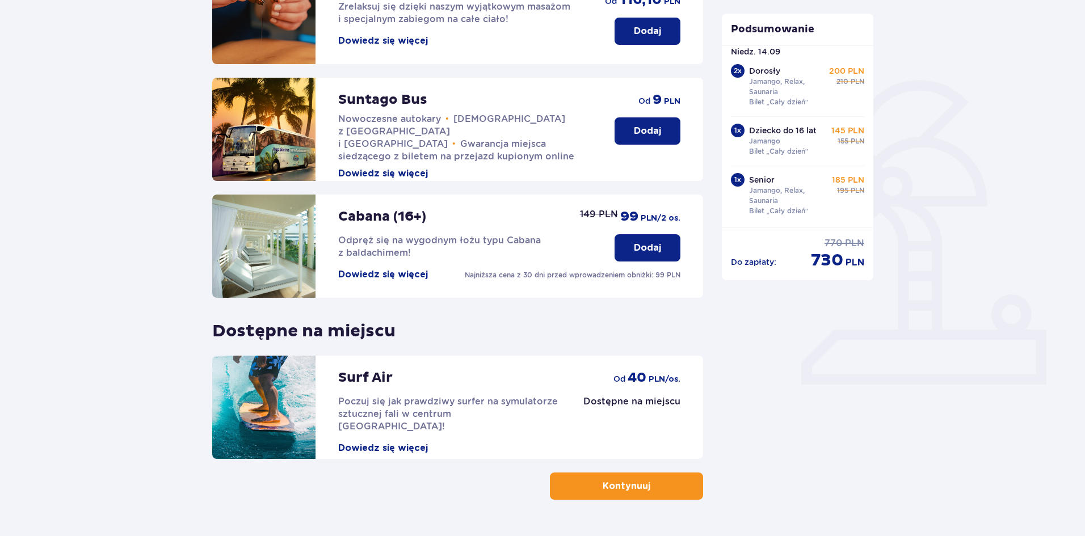
scroll to position [227, 0]
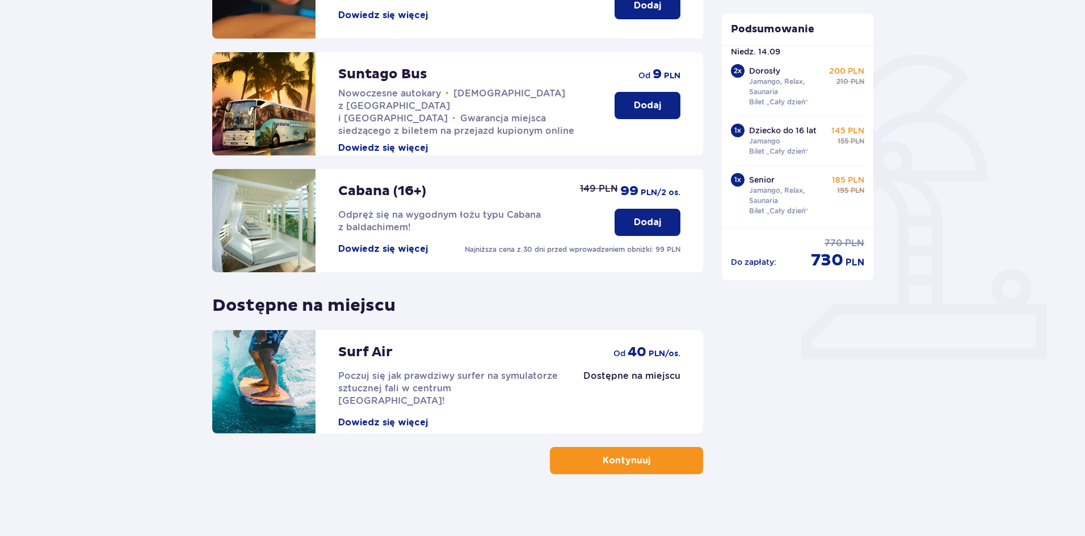
click at [646, 461] on span "button" at bounding box center [653, 461] width 14 height 14
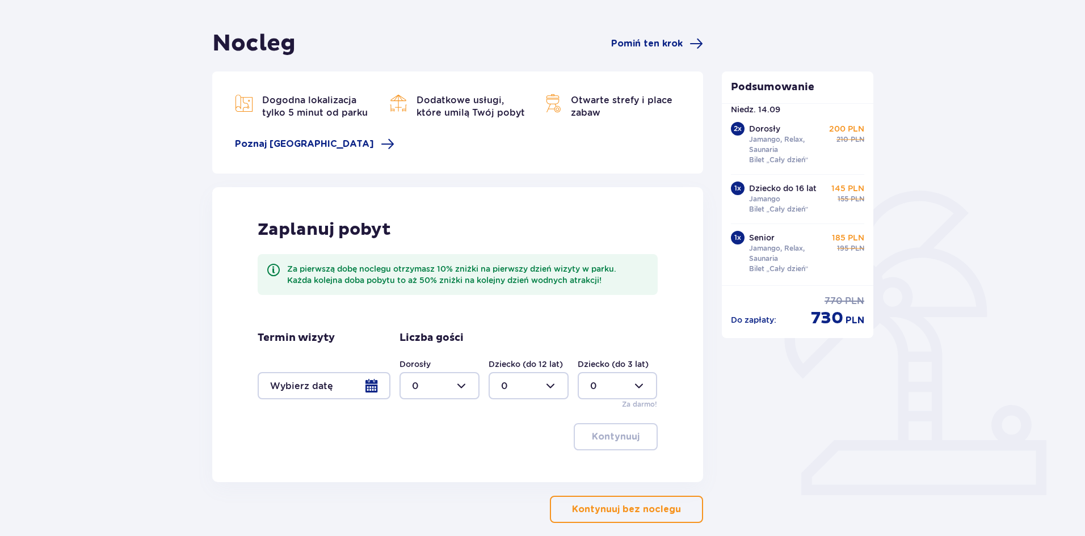
scroll to position [113, 0]
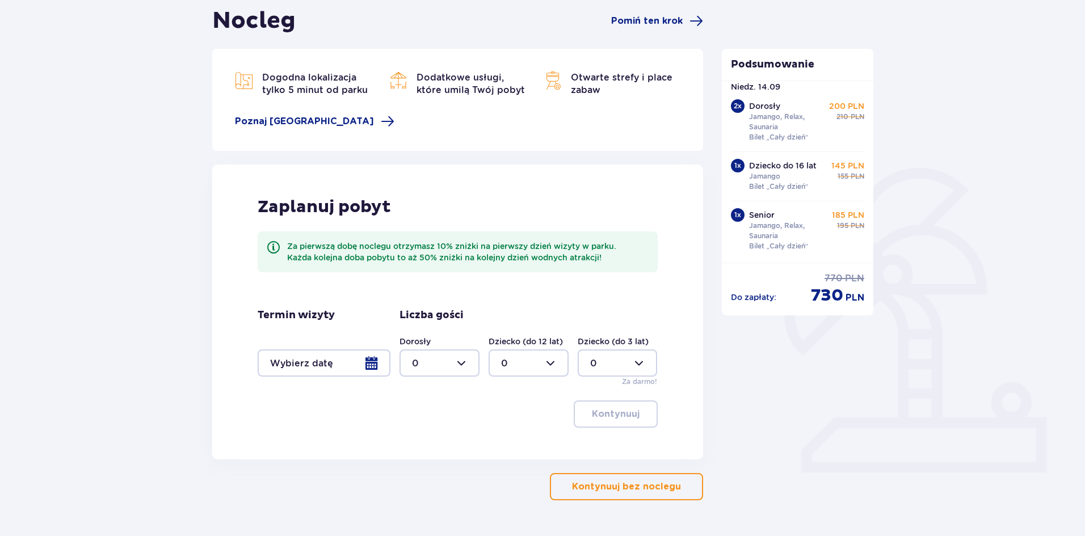
click at [635, 488] on p "Kontynuuj bez noclegu" at bounding box center [626, 487] width 109 height 12
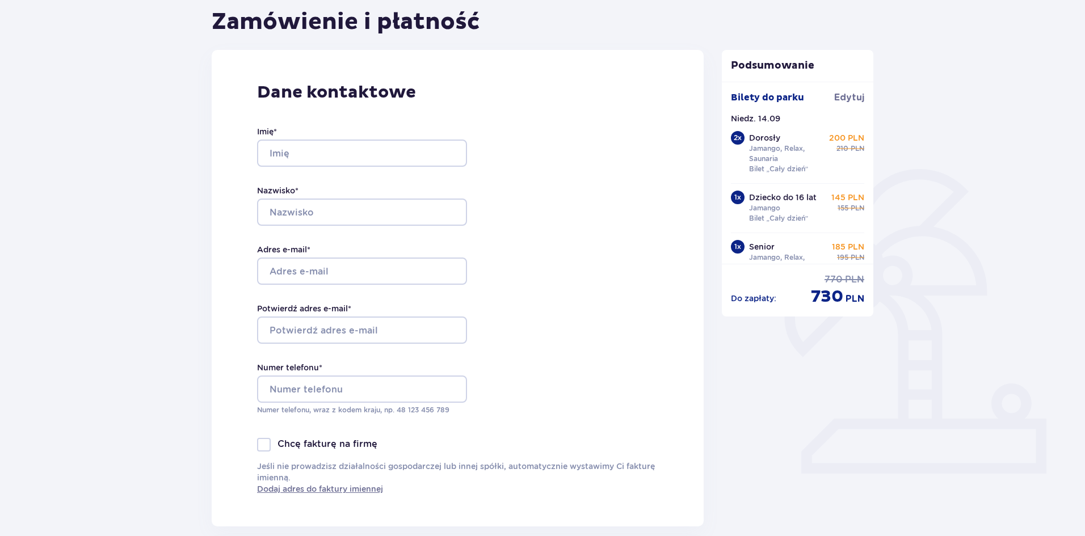
scroll to position [113, 0]
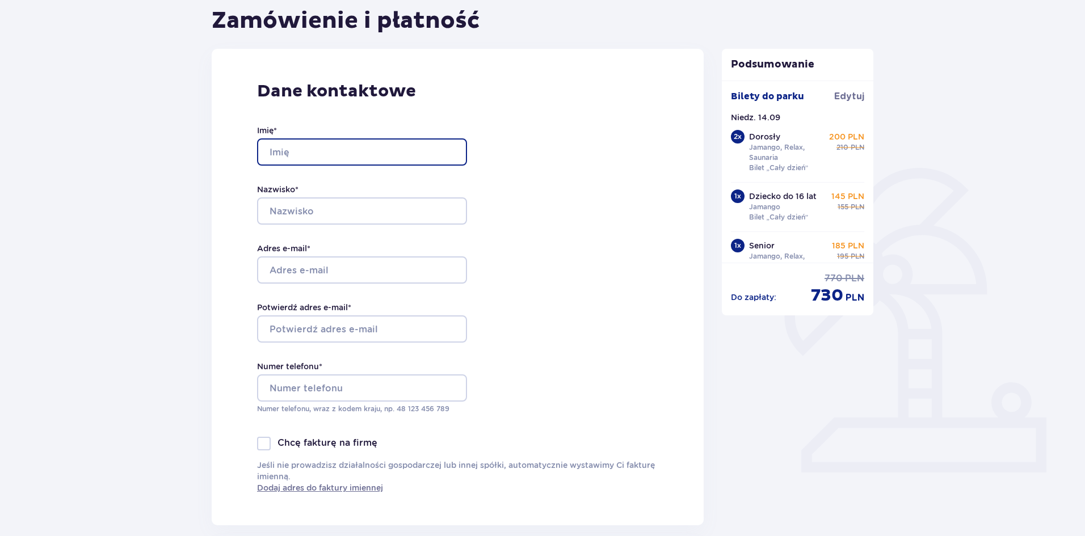
click at [296, 145] on input "Imię *" at bounding box center [362, 151] width 210 height 27
type input "Ewa"
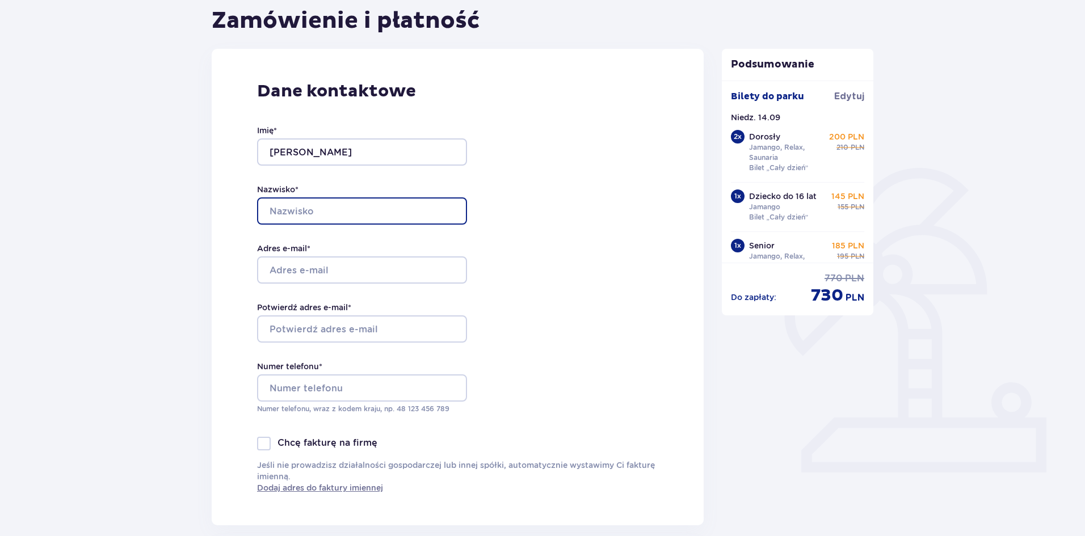
type input "Budniak-Bednarska"
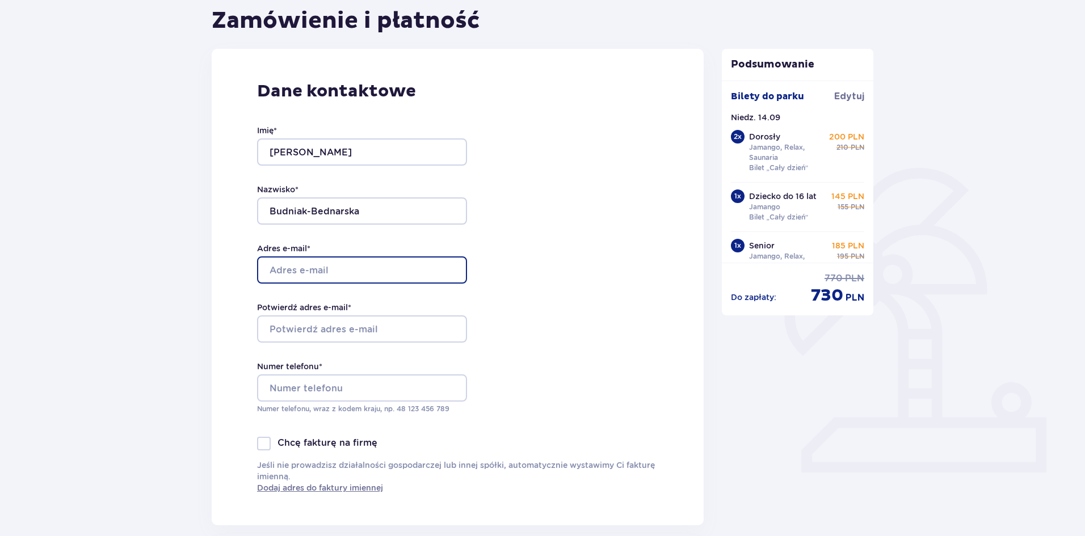
type input "ewabprojekt@gmail.com"
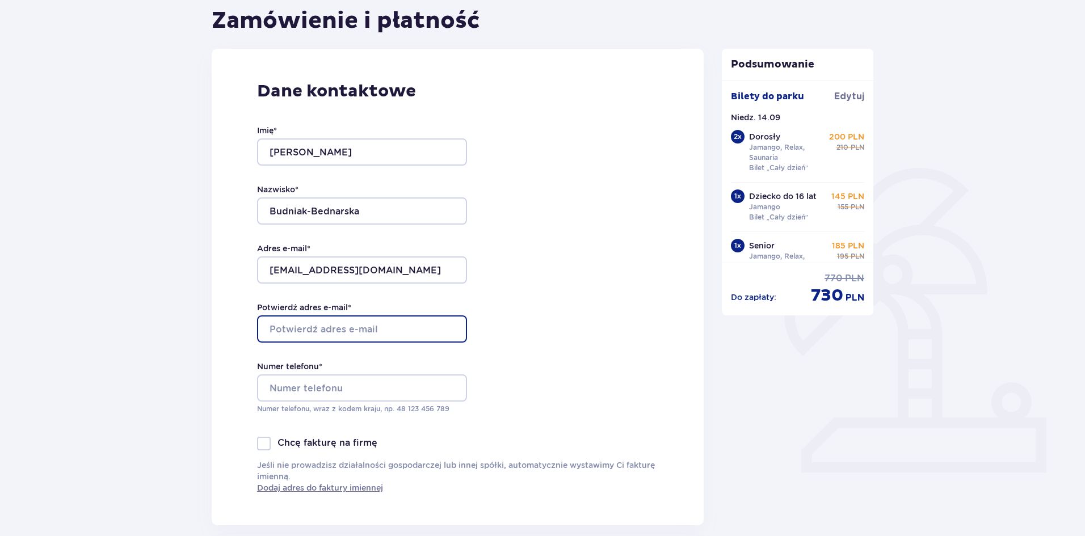
type input "ewabprojekt@gmail.com"
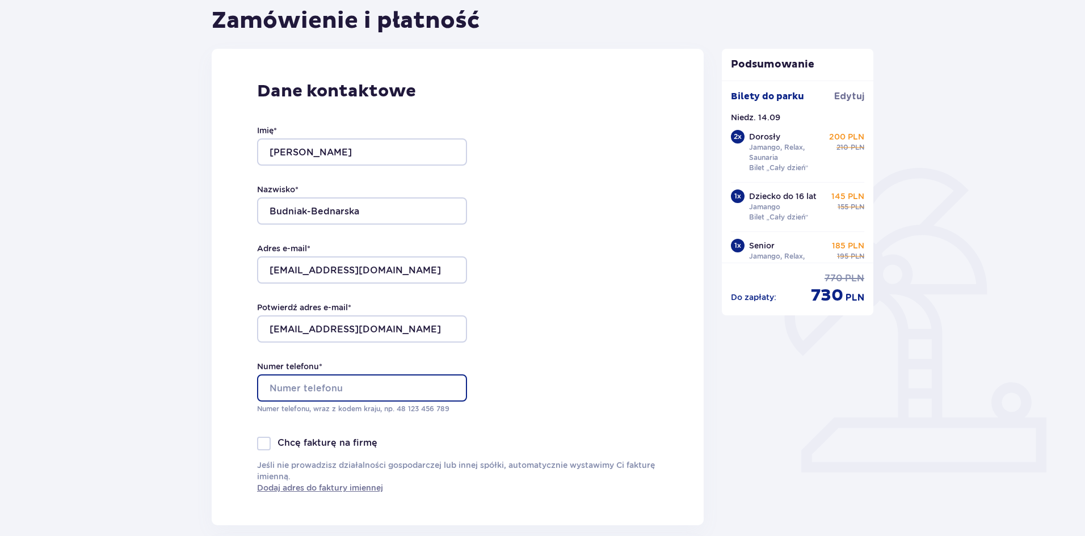
type input "605214973"
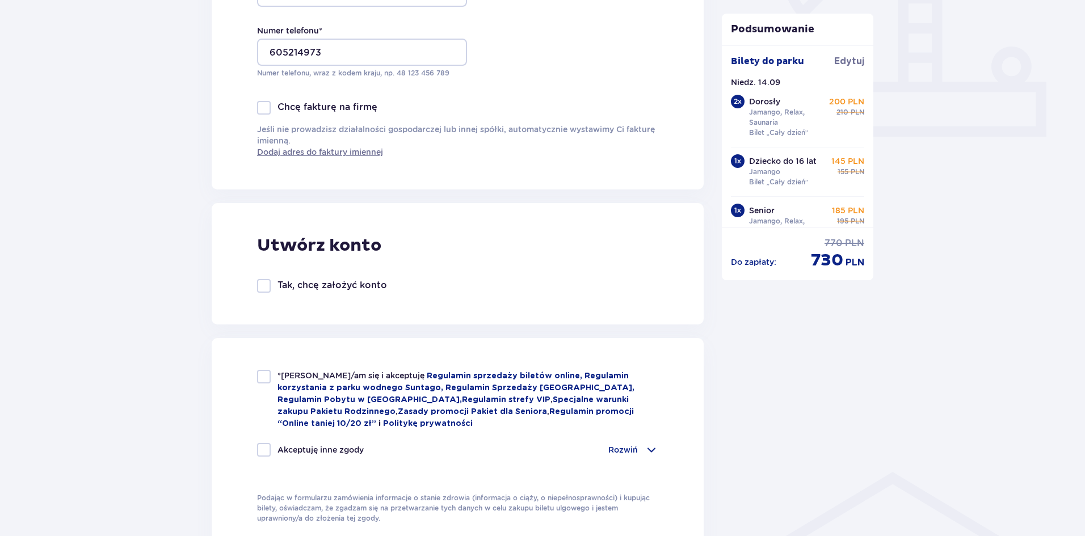
scroll to position [454, 0]
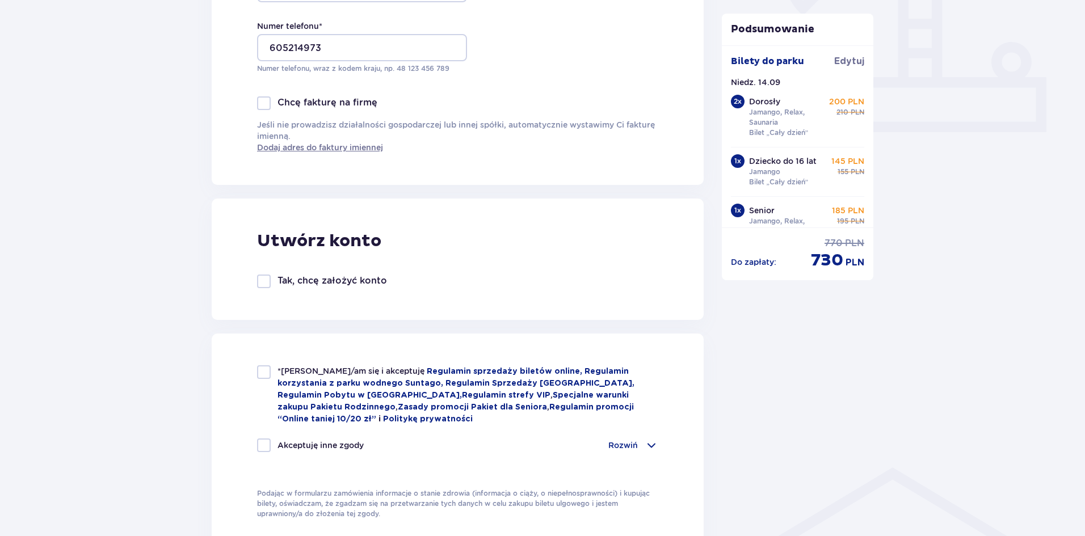
click at [263, 283] on div at bounding box center [264, 282] width 14 height 14
checkbox input "true"
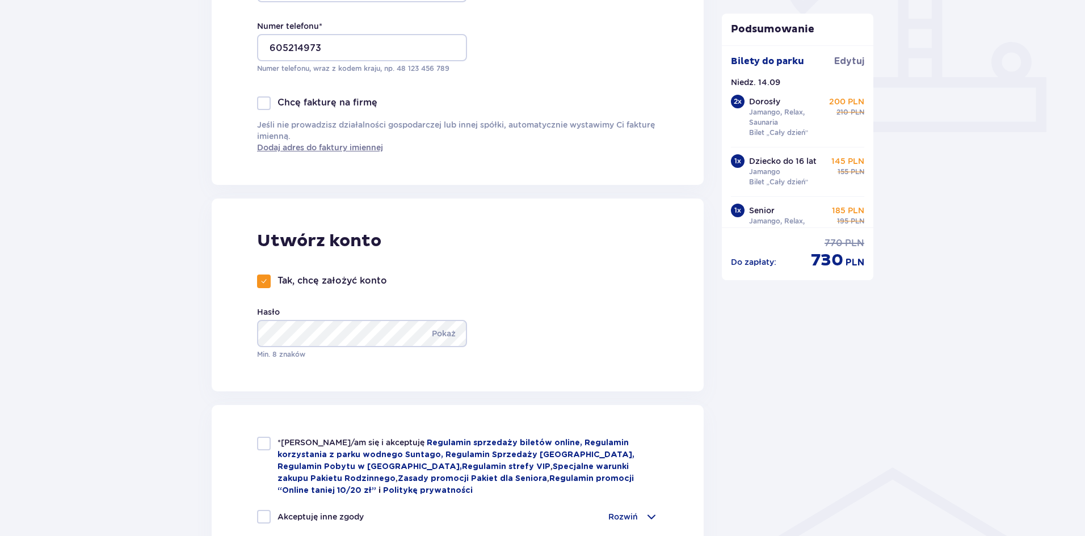
type input "605214973"
click at [441, 335] on p "Pokaż" at bounding box center [444, 333] width 24 height 27
click at [224, 376] on div "Utwórz konto Tak, chcę założyć konto Hasło Ukryj Min. 8 znaków" at bounding box center [458, 295] width 492 height 193
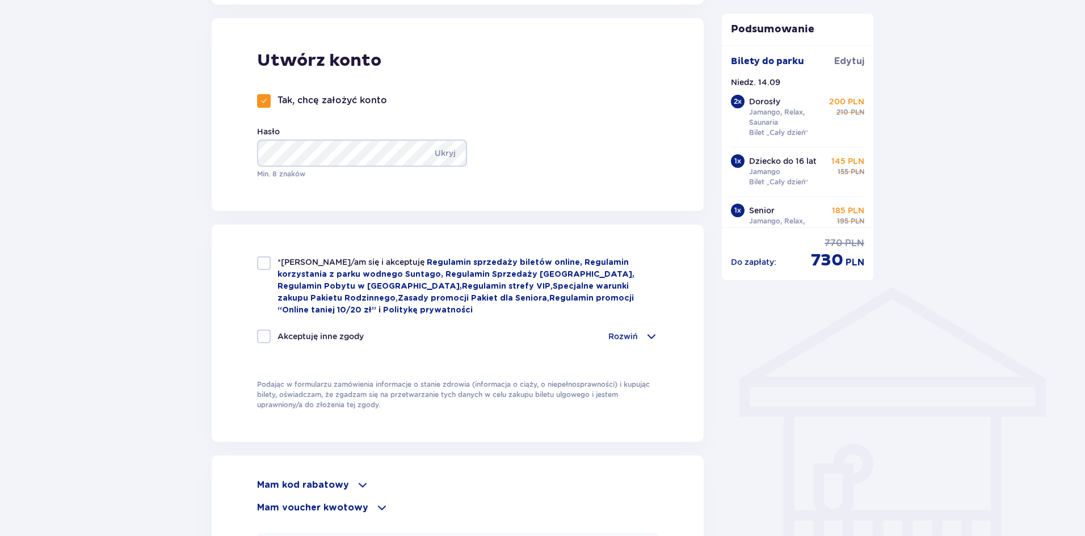
scroll to position [681, 0]
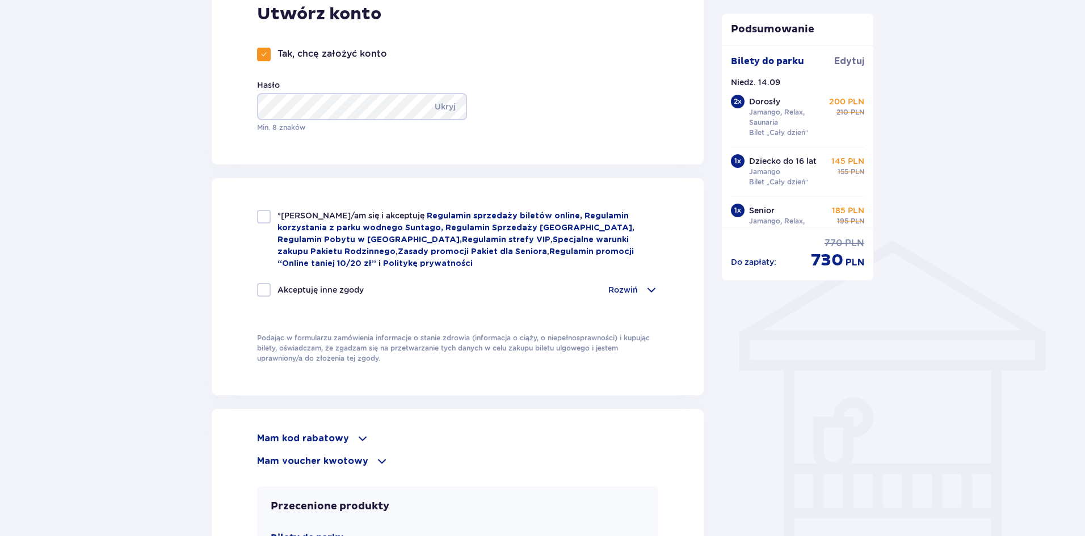
click at [262, 216] on div at bounding box center [264, 217] width 14 height 14
checkbox input "true"
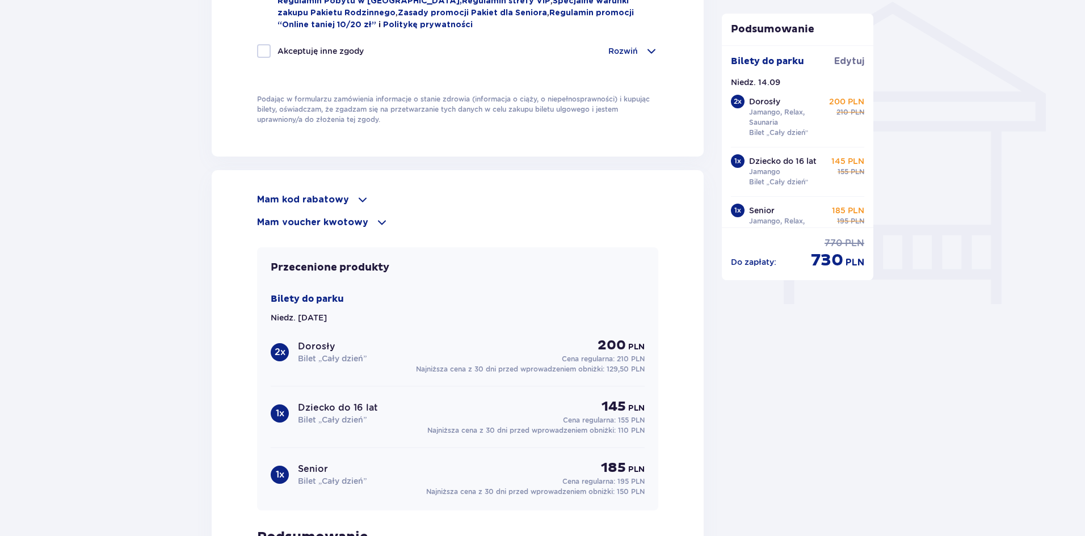
scroll to position [965, 0]
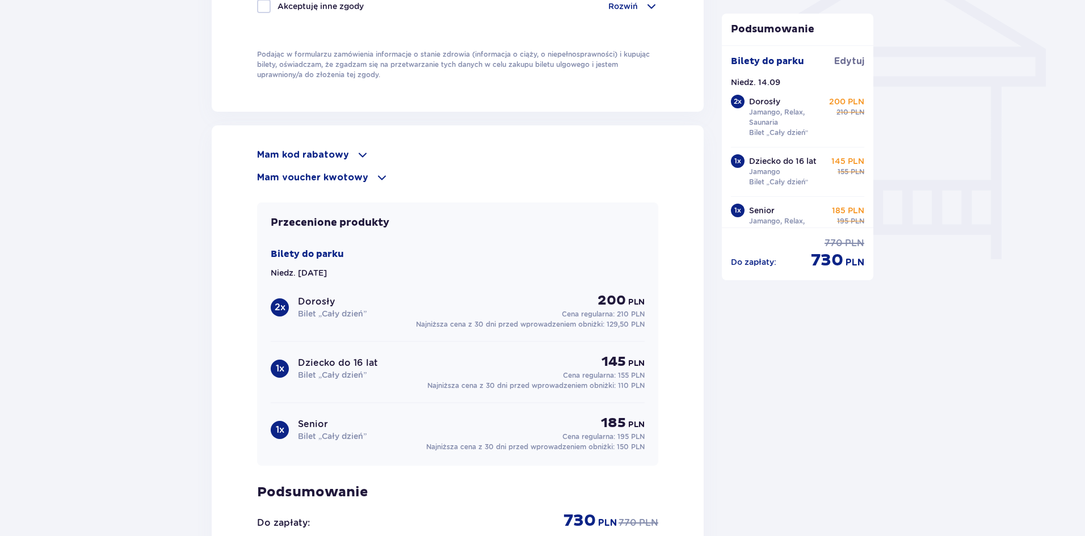
click at [356, 153] on span at bounding box center [363, 155] width 14 height 14
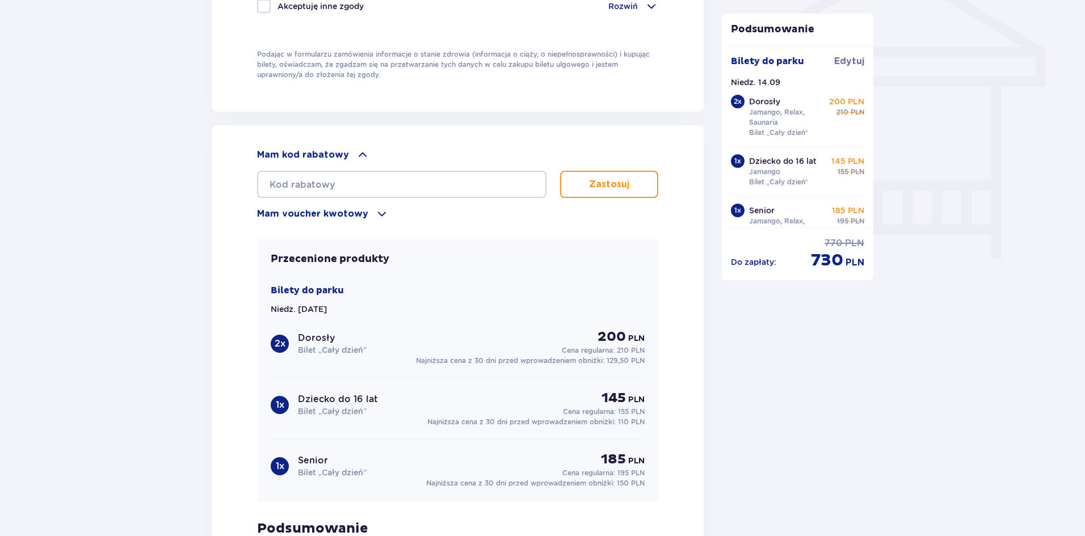
click at [375, 210] on span at bounding box center [382, 214] width 14 height 14
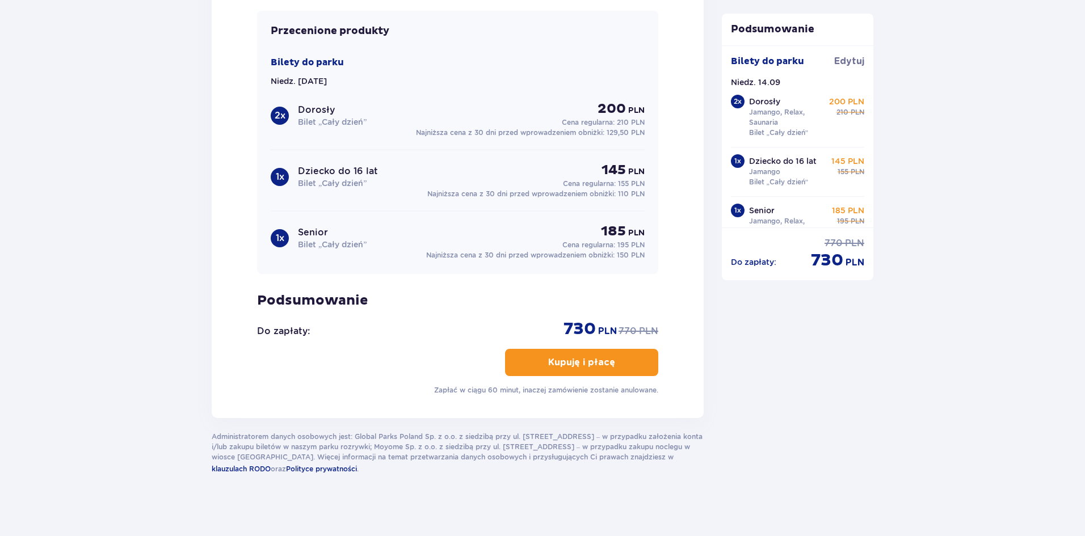
scroll to position [1233, 0]
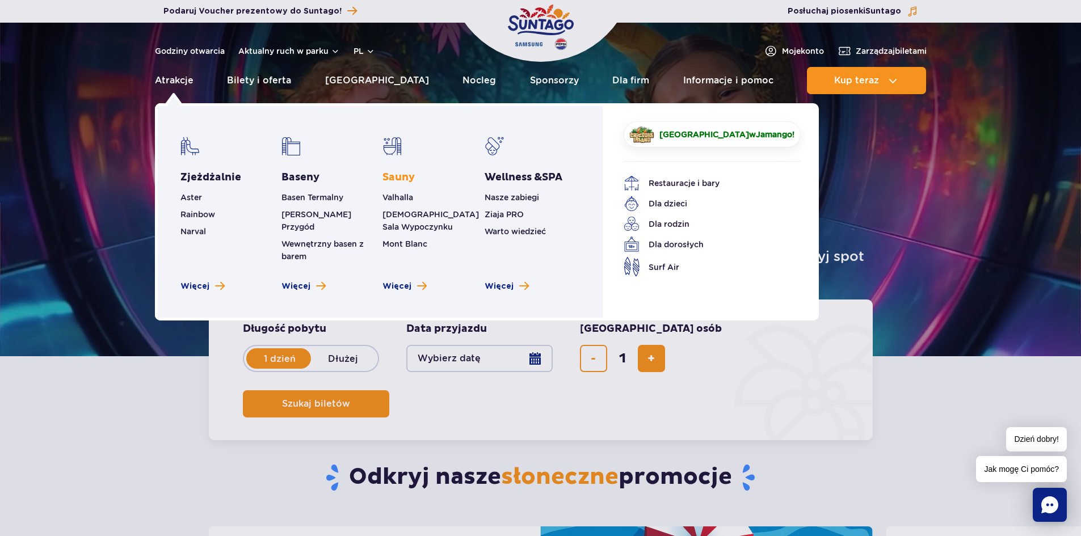
click at [403, 178] on link "Sauny" at bounding box center [398, 178] width 32 height 14
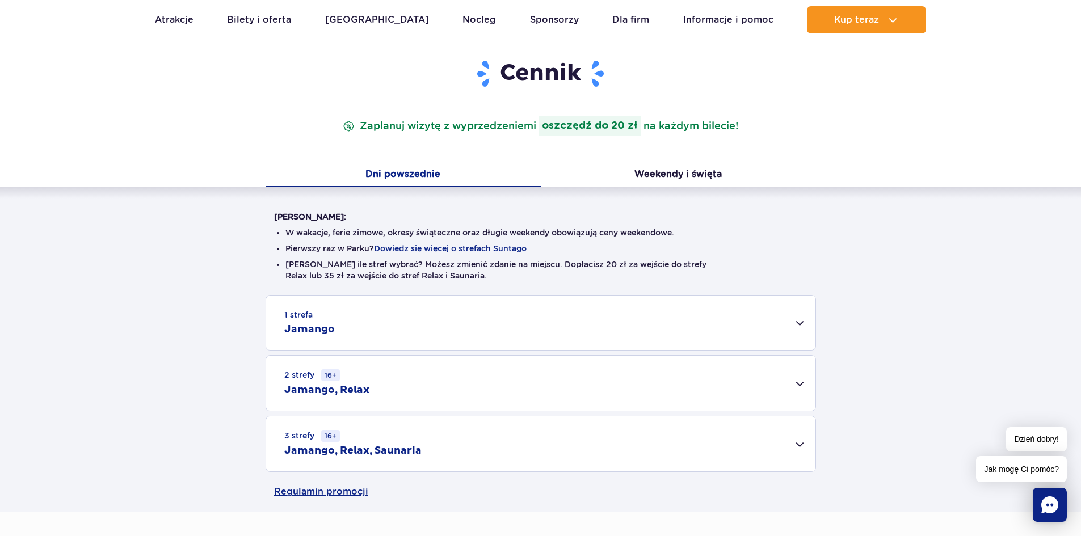
scroll to position [170, 0]
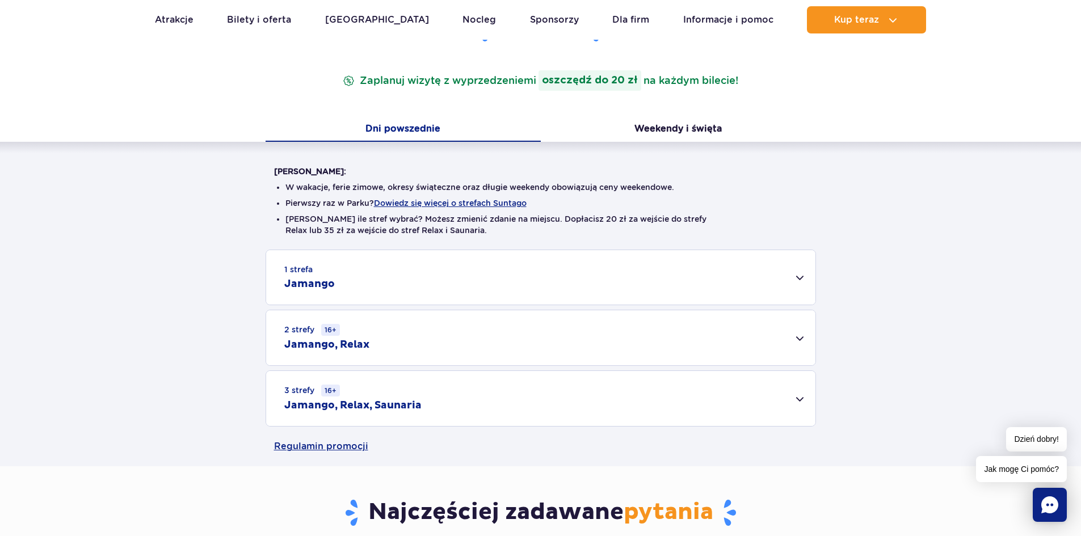
click at [729, 278] on div "1 strefa Jamango" at bounding box center [540, 277] width 549 height 54
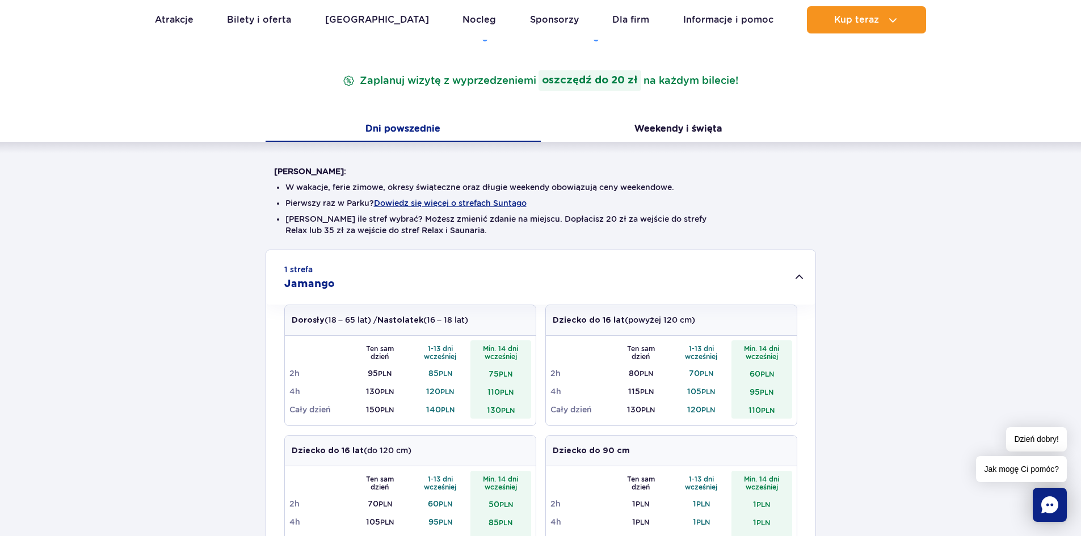
click at [729, 278] on div "1 strefa Jamango" at bounding box center [540, 277] width 549 height 54
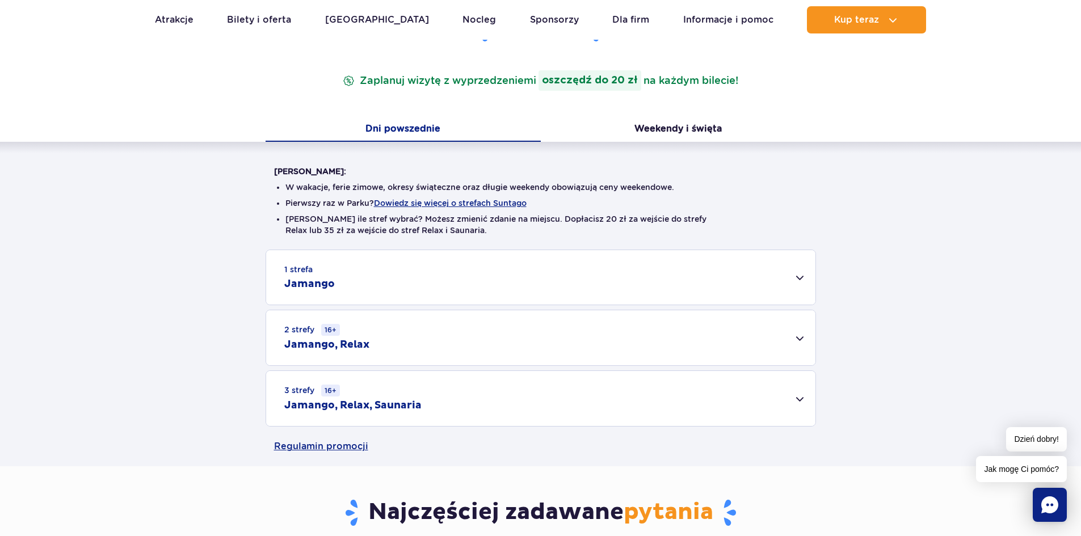
click at [767, 333] on div "2 strefy 16+ Jamango, Relax" at bounding box center [540, 337] width 549 height 55
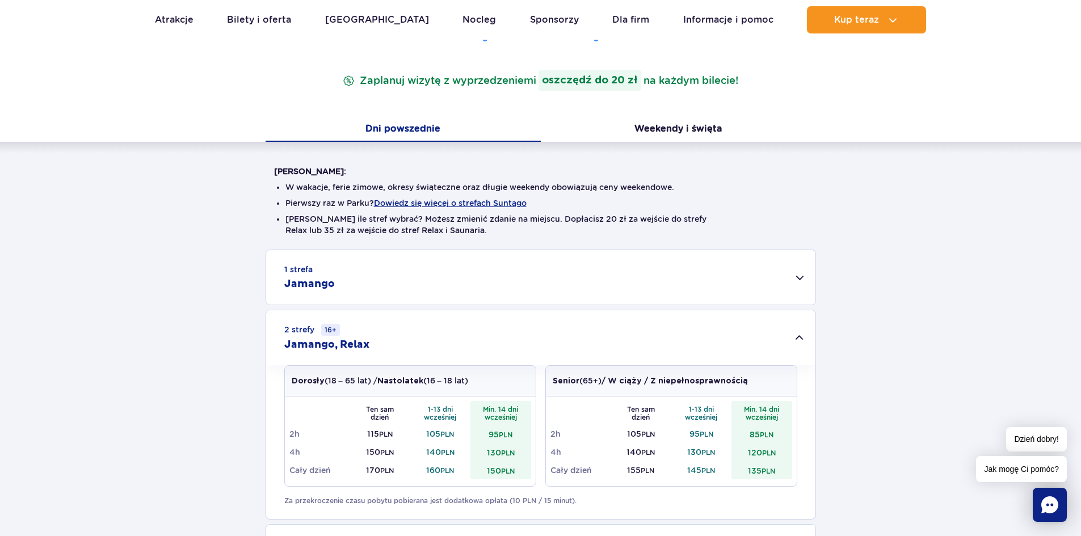
click at [751, 334] on div "2 strefy 16+ Jamango, Relax" at bounding box center [540, 337] width 549 height 55
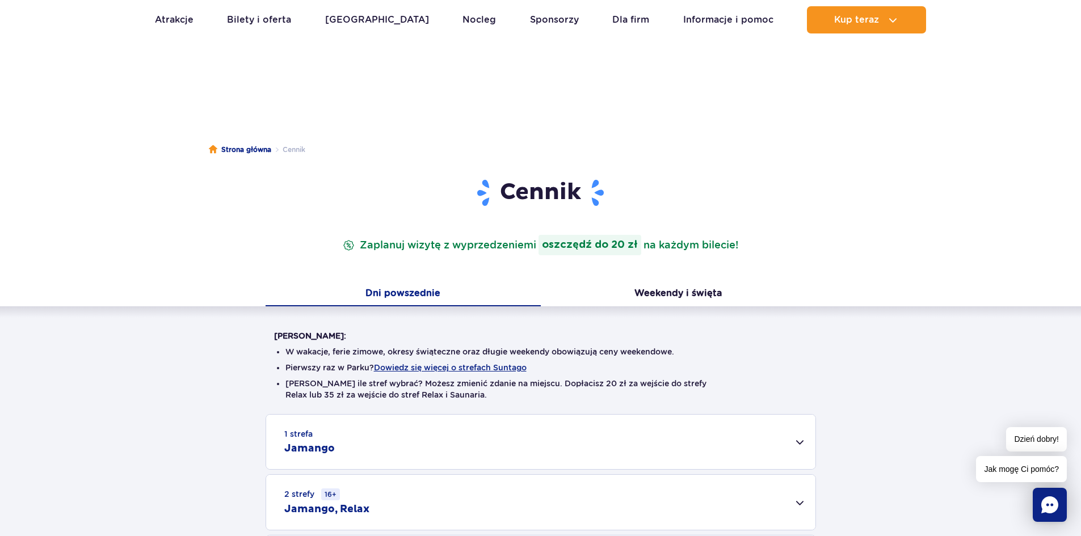
scroll to position [0, 0]
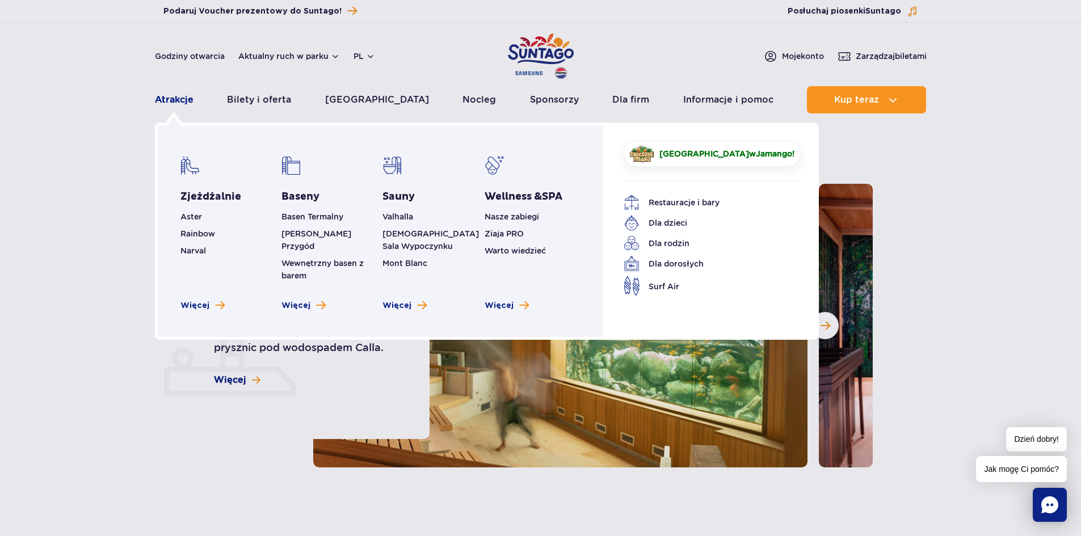
click at [173, 103] on link "Atrakcje" at bounding box center [174, 99] width 39 height 27
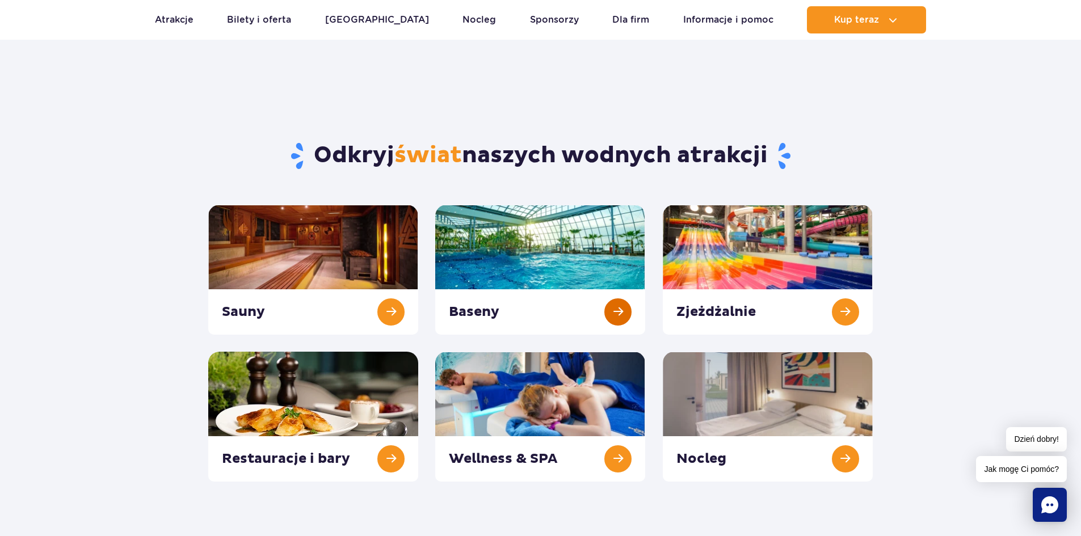
scroll to position [57, 0]
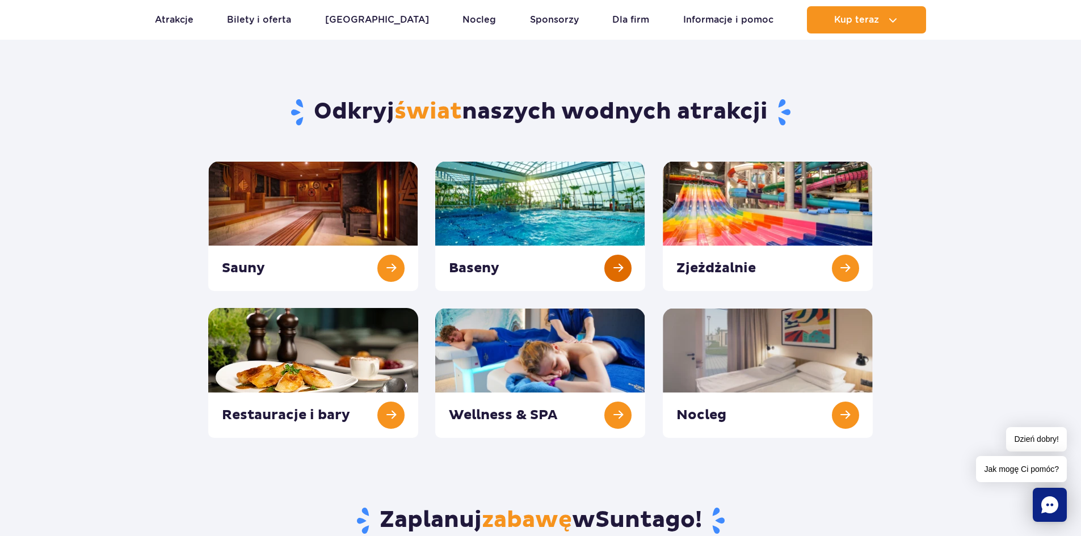
click at [577, 212] on link at bounding box center [540, 226] width 210 height 130
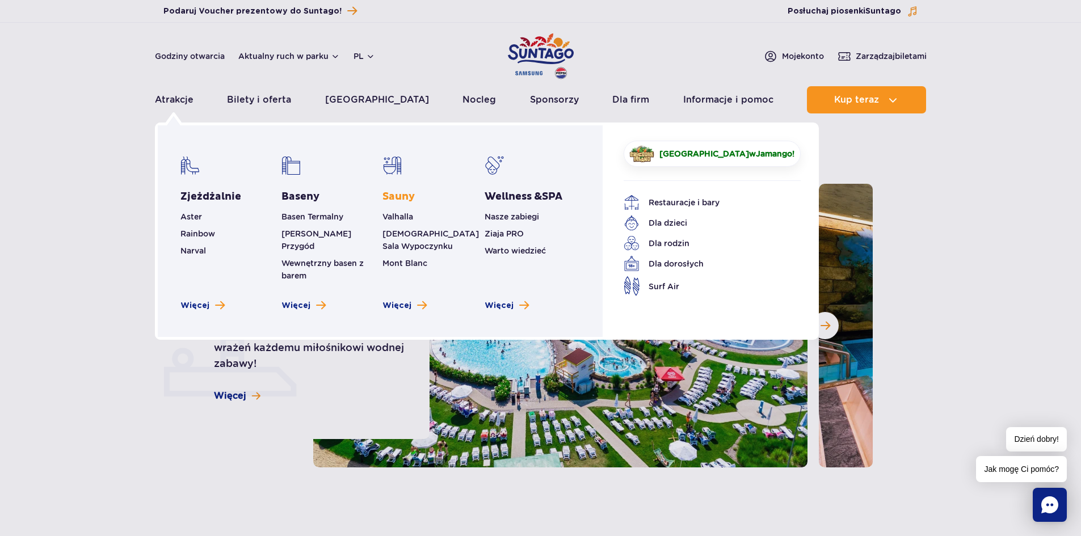
click at [397, 196] on link "Sauny" at bounding box center [398, 197] width 32 height 14
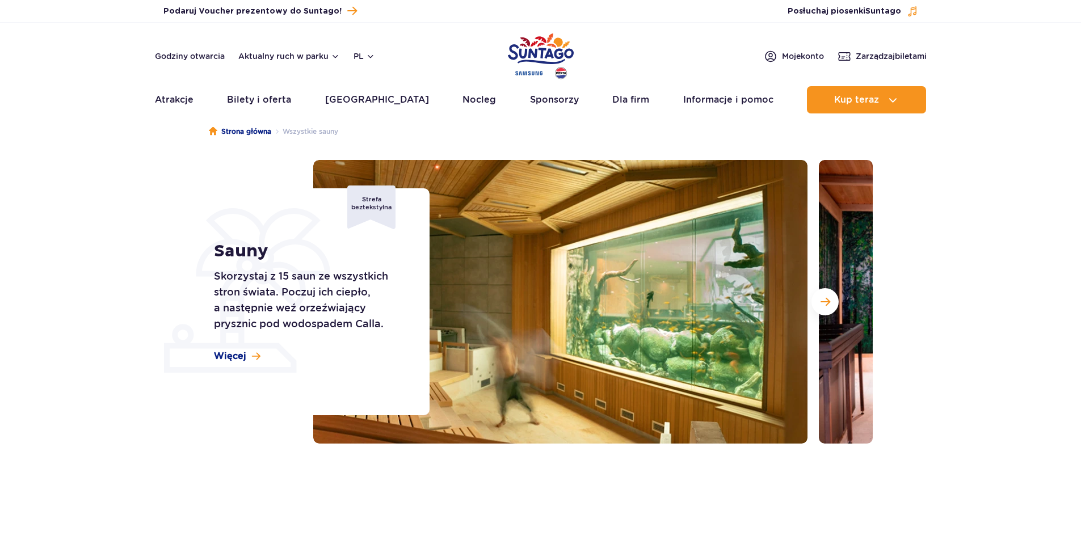
scroll to position [113, 0]
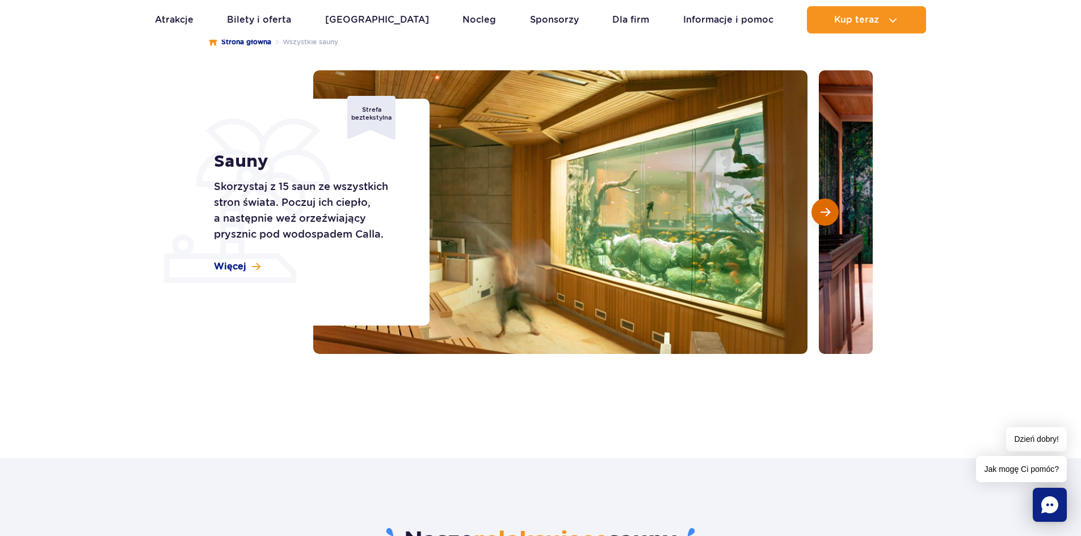
click at [835, 212] on button "Następny slajd" at bounding box center [824, 212] width 27 height 27
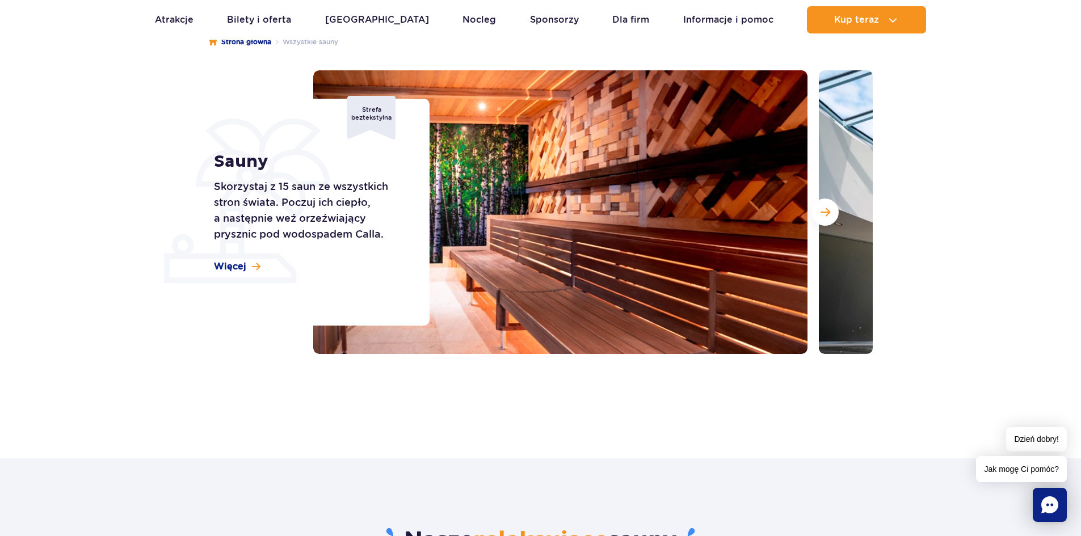
click at [372, 116] on div "Strefa beztekstylna" at bounding box center [371, 118] width 48 height 44
click at [244, 265] on span "Więcej" at bounding box center [230, 266] width 32 height 12
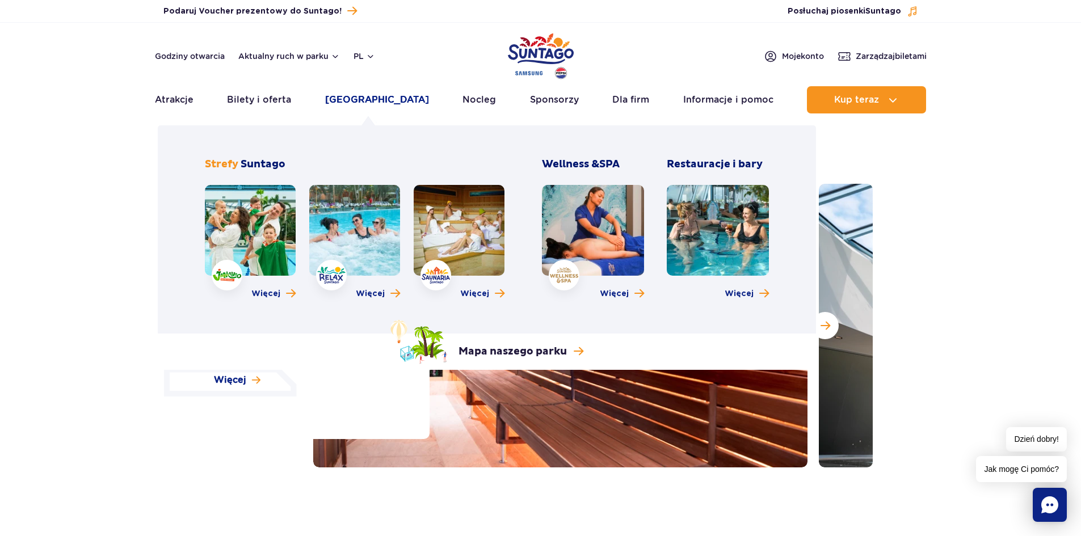
click at [381, 103] on link "[GEOGRAPHIC_DATA]" at bounding box center [377, 99] width 104 height 27
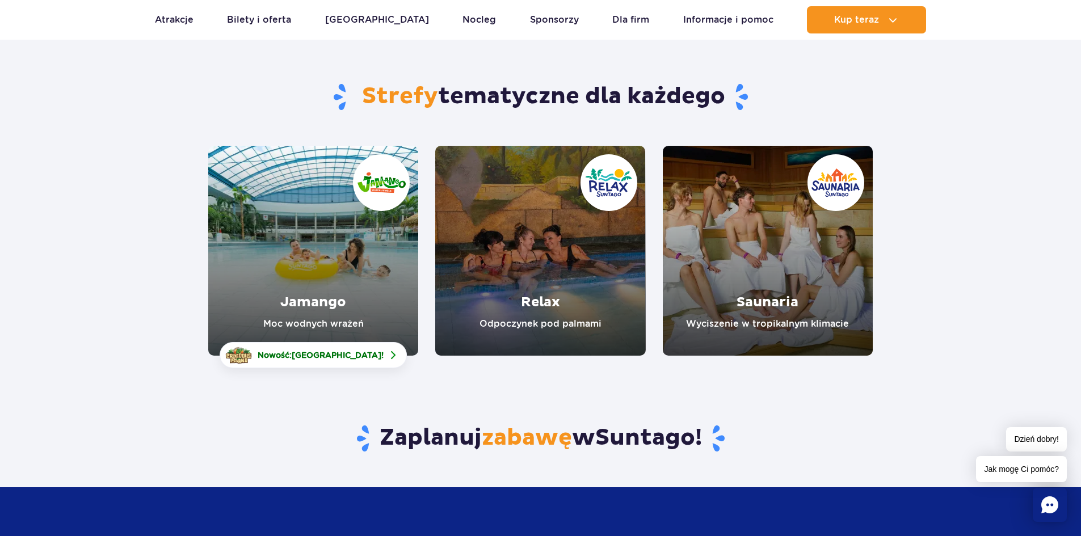
scroll to position [57, 0]
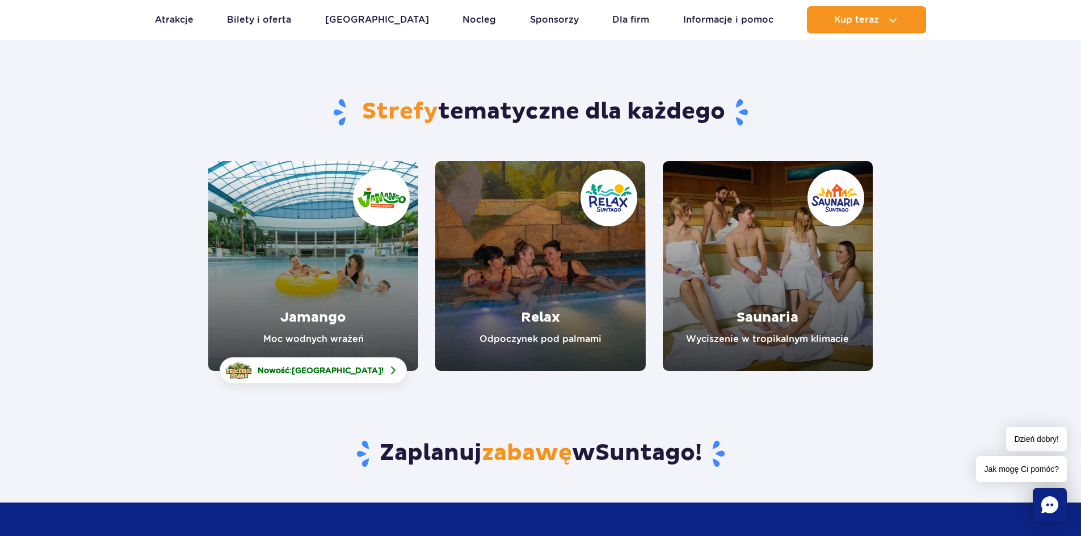
click at [753, 314] on link "Saunaria" at bounding box center [768, 266] width 210 height 210
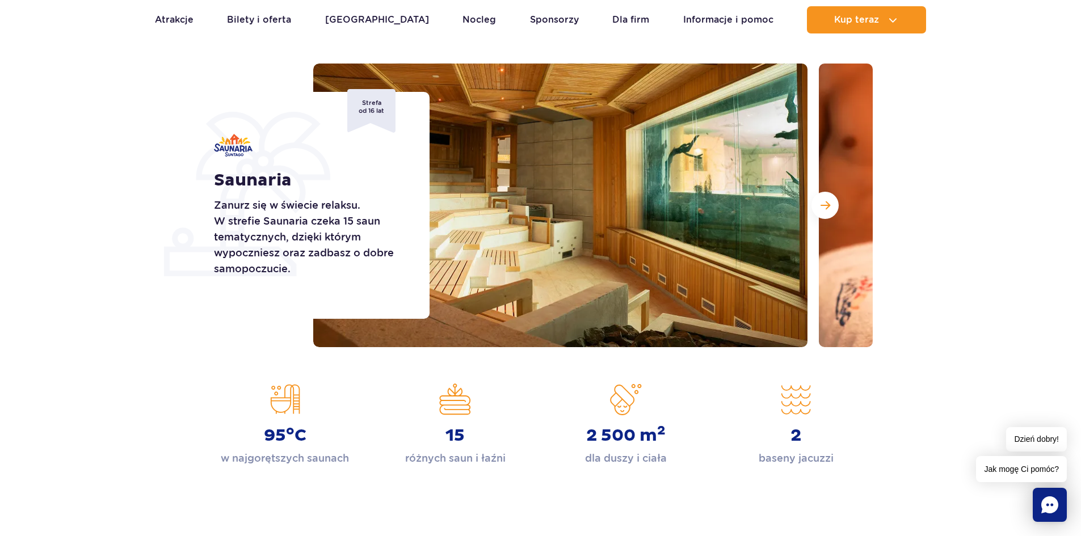
scroll to position [113, 0]
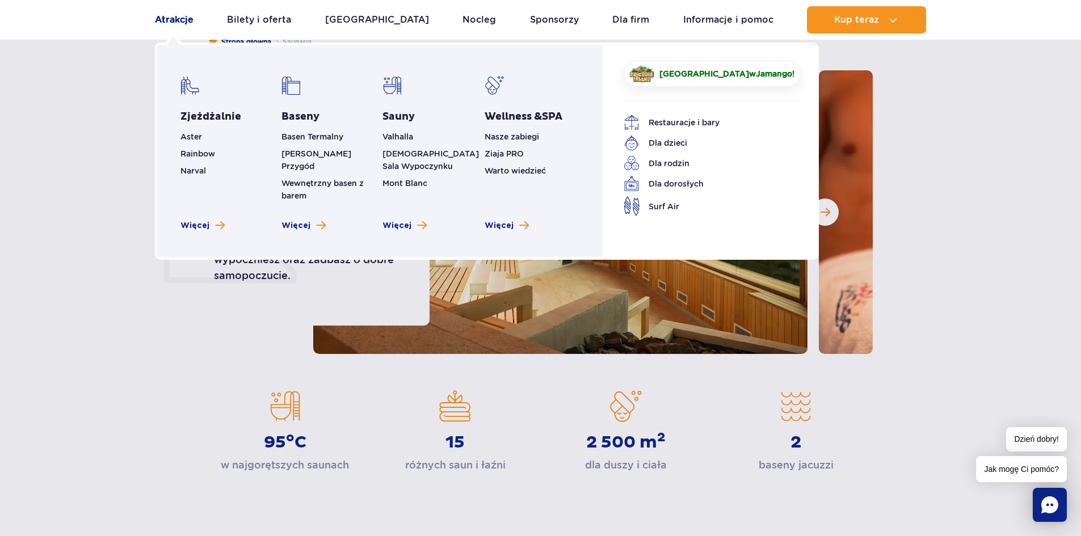
click at [177, 22] on link "Atrakcje" at bounding box center [174, 19] width 39 height 27
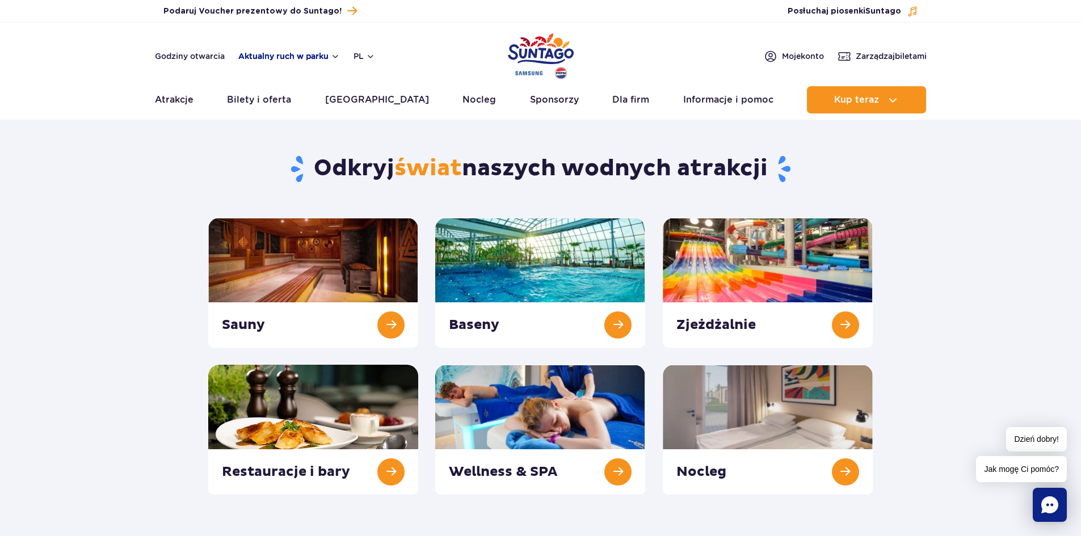
click at [288, 56] on button "Aktualny ruch w parku" at bounding box center [289, 56] width 102 height 9
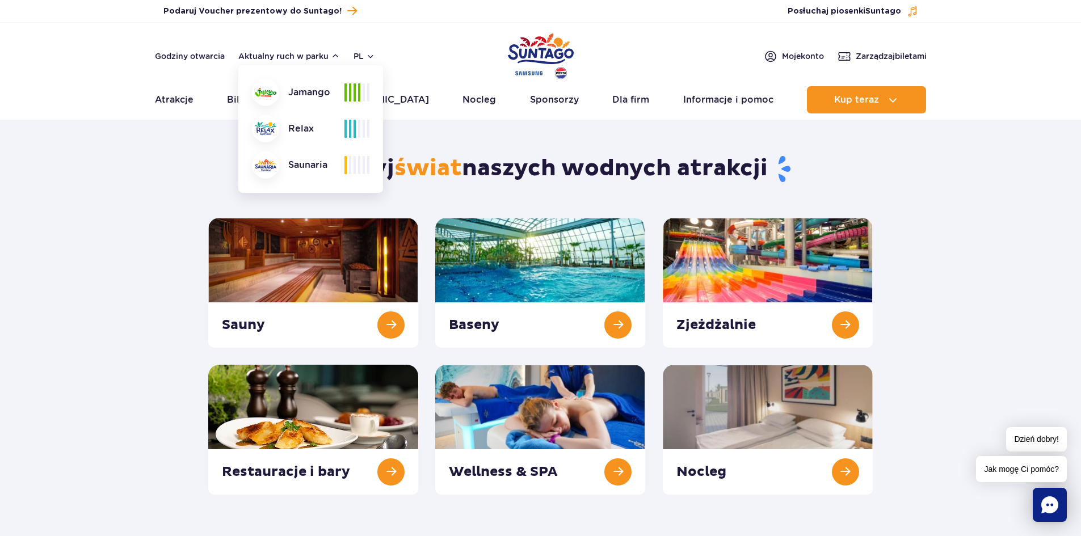
click at [195, 172] on section "Odkryj świat naszych wodnych atrakcji [GEOGRAPHIC_DATA] Baseny Zjeżdżalnie Nocl…" at bounding box center [540, 311] width 1081 height 368
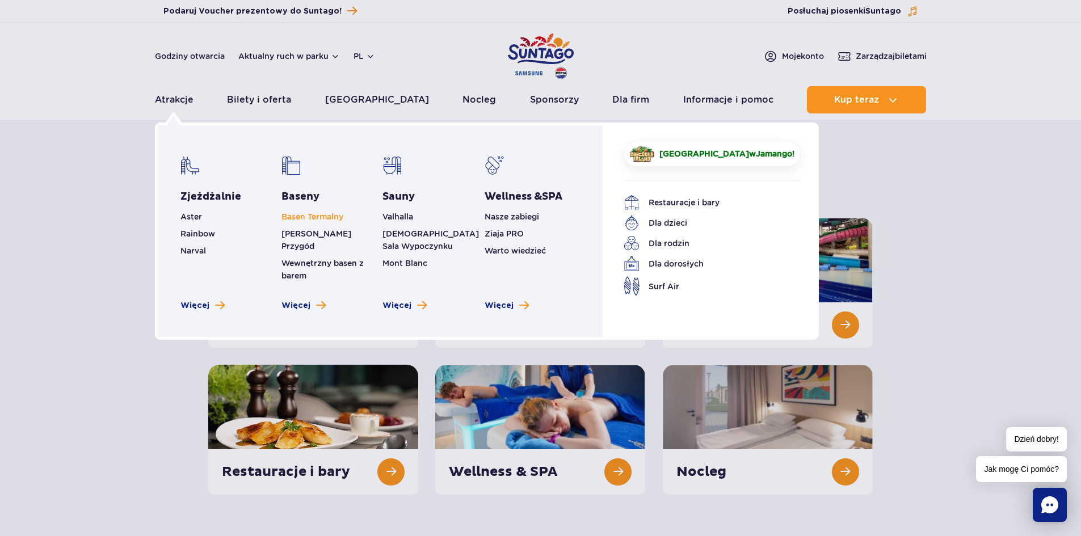
click at [314, 218] on link "Basen Termalny" at bounding box center [312, 216] width 62 height 9
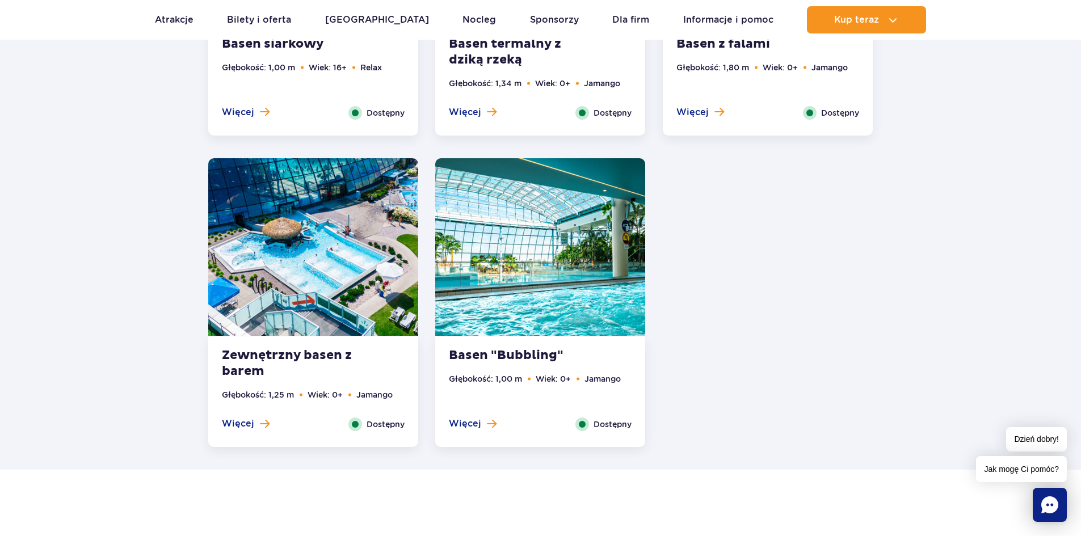
scroll to position [2142, 0]
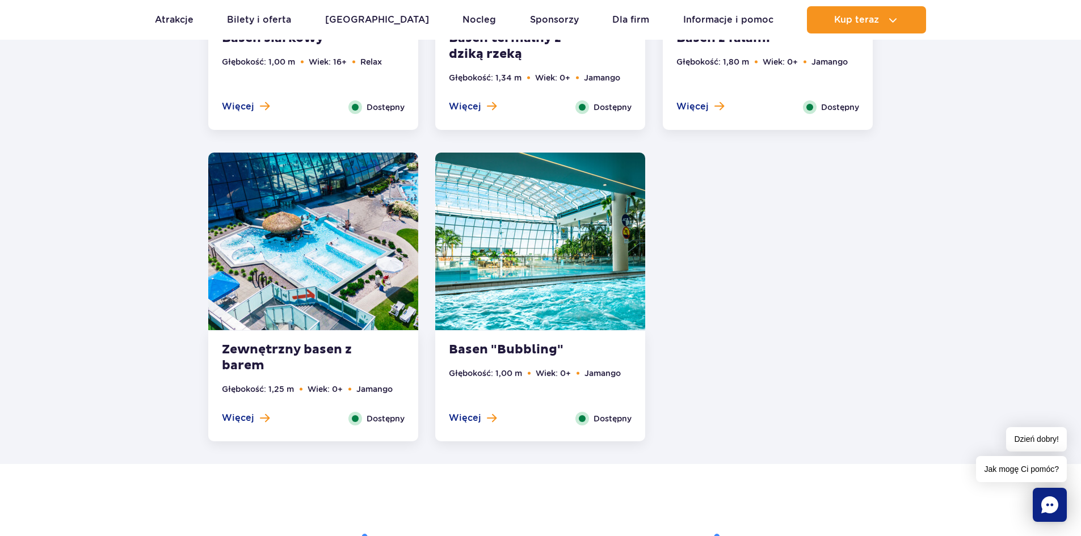
click at [318, 284] on img at bounding box center [313, 242] width 210 height 178
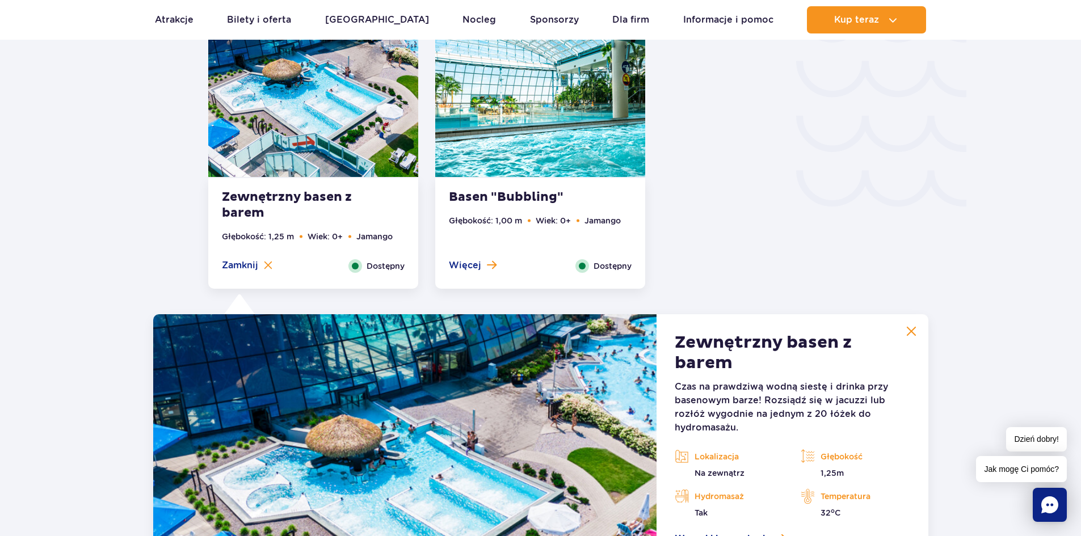
scroll to position [1857, 0]
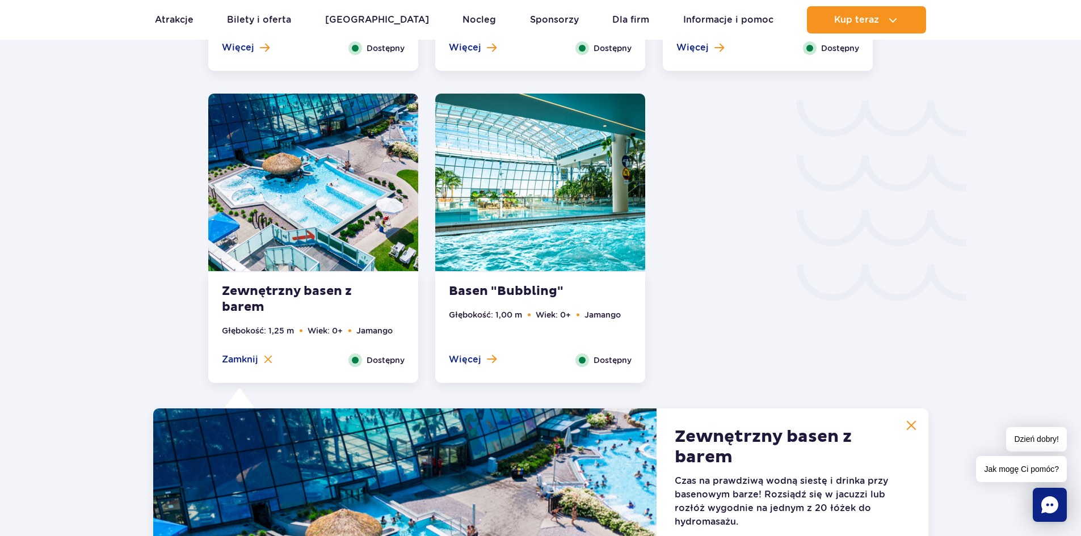
click at [550, 212] on img at bounding box center [540, 183] width 210 height 178
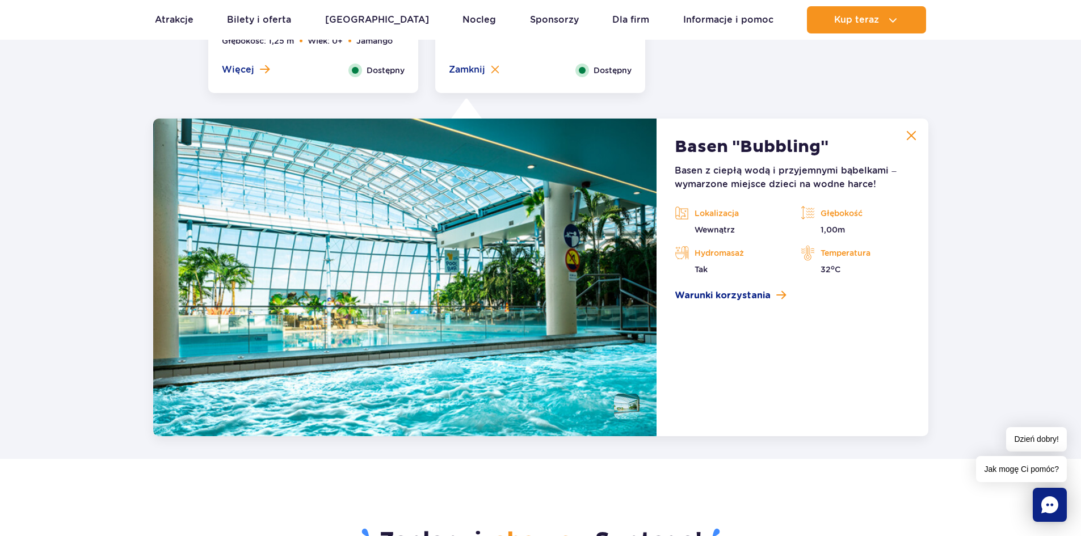
scroll to position [2141, 0]
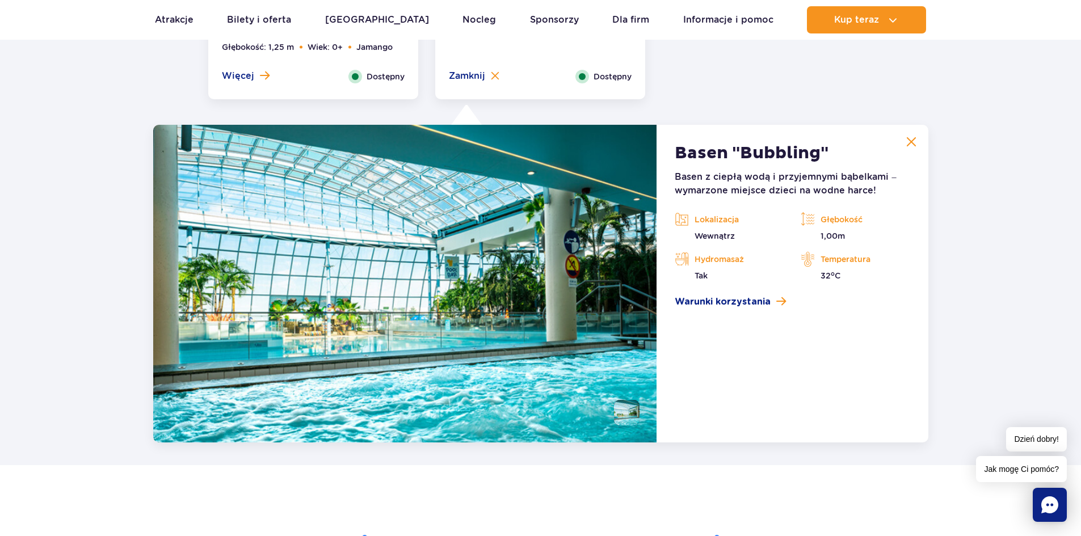
click at [916, 142] on img at bounding box center [911, 142] width 10 height 10
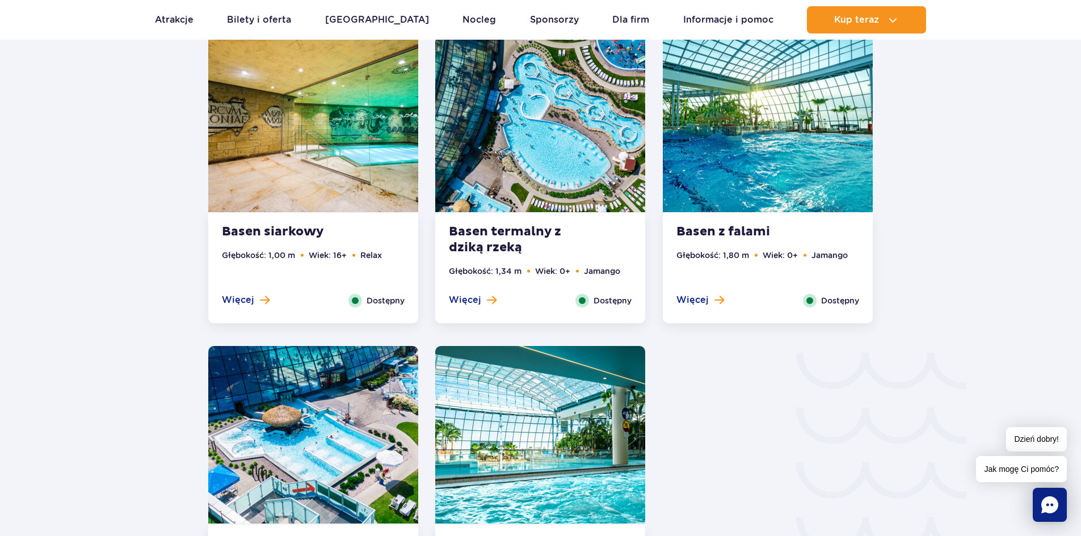
scroll to position [1573, 0]
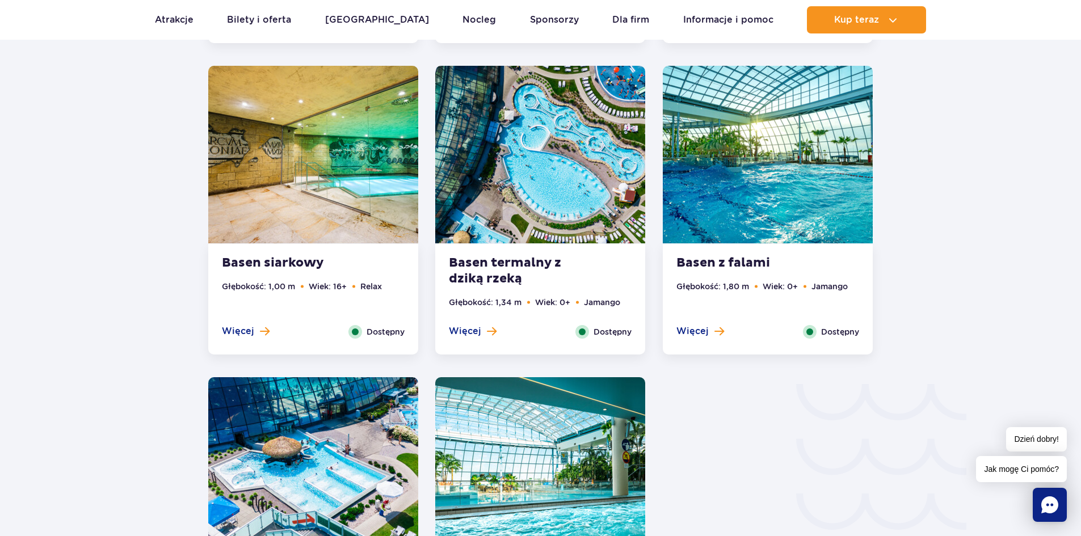
click at [568, 200] on img at bounding box center [540, 155] width 210 height 178
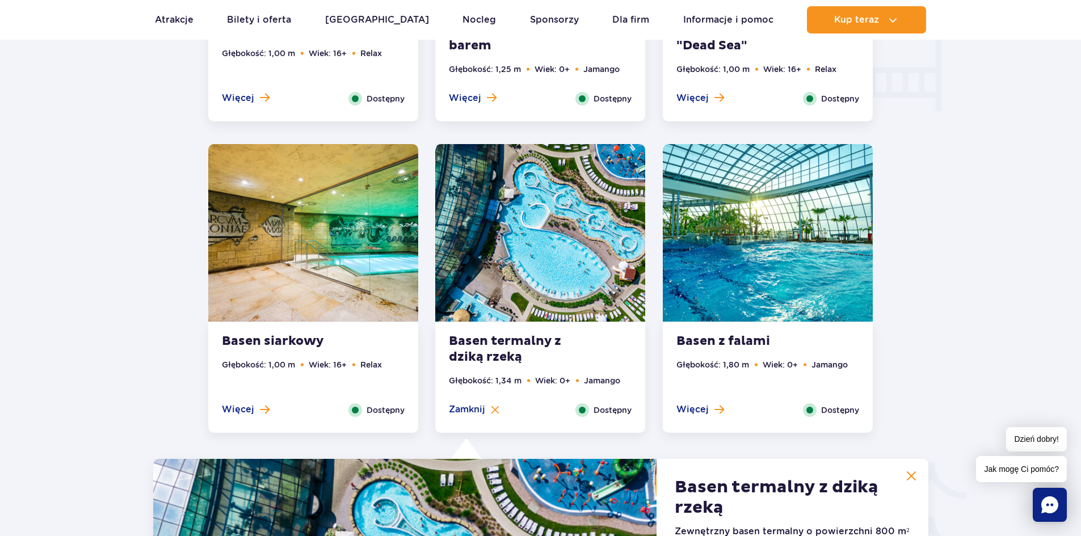
scroll to position [1489, 0]
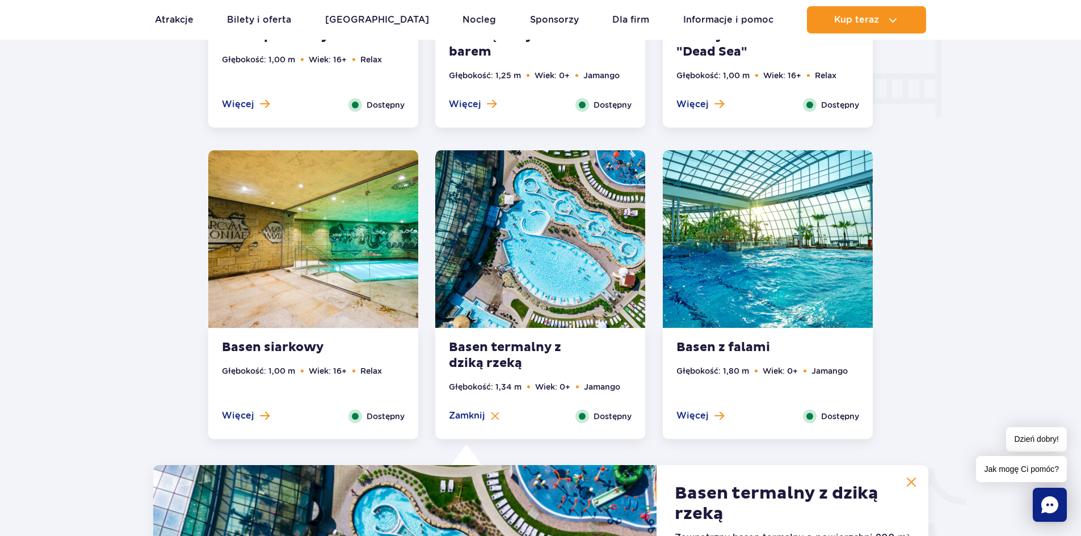
click at [914, 180] on div at bounding box center [540, 100] width 1189 height 2034
click at [959, 180] on div at bounding box center [540, 100] width 1189 height 2034
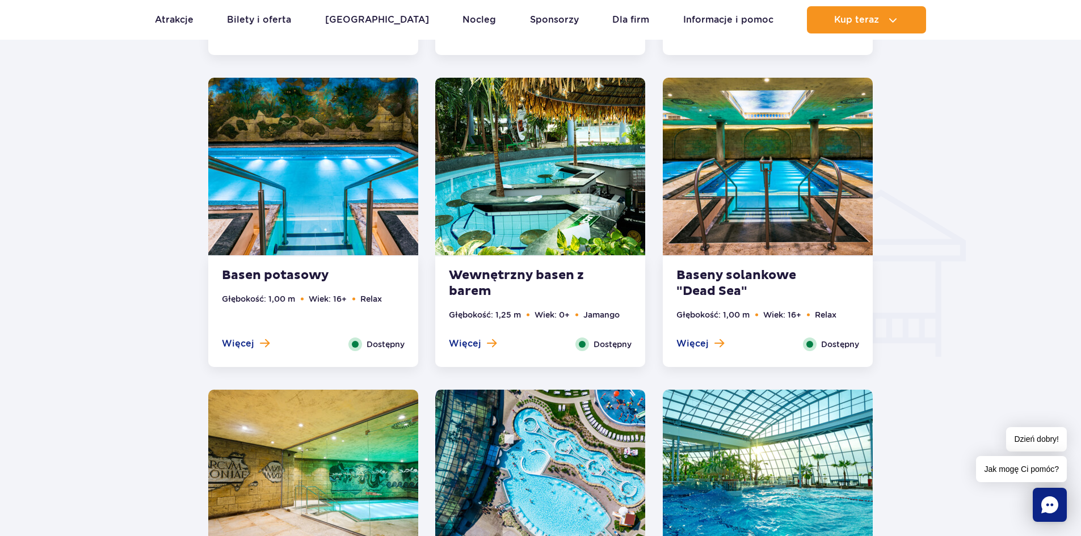
scroll to position [1205, 0]
